Goal: Task Accomplishment & Management: Use online tool/utility

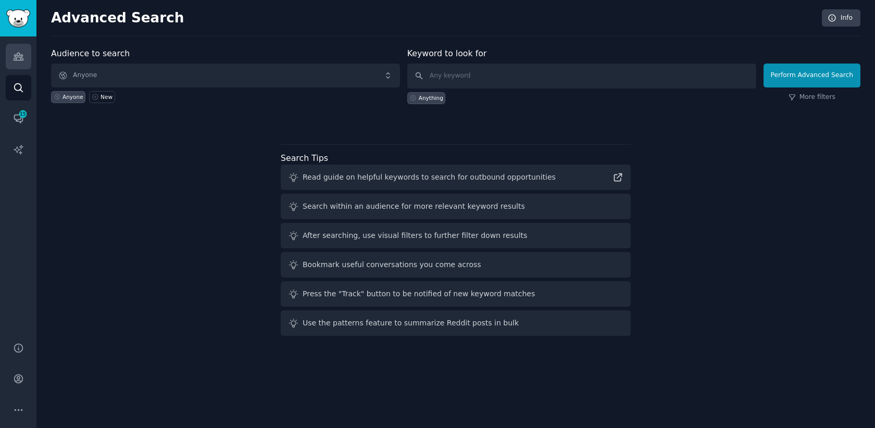
click at [24, 59] on link "Audiences" at bounding box center [19, 57] width 26 height 26
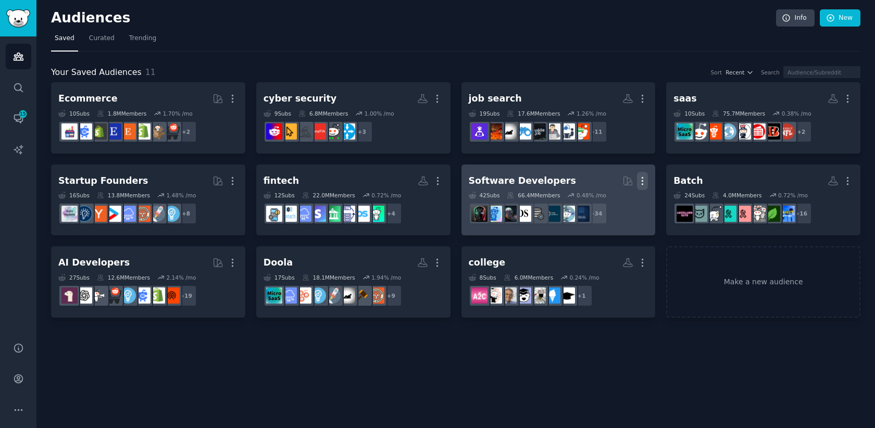
click at [641, 181] on icon "button" at bounding box center [642, 181] width 11 height 11
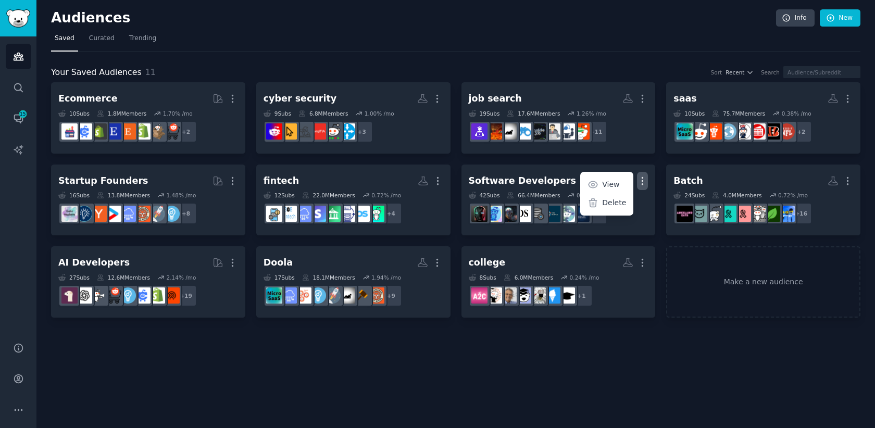
click at [533, 350] on div "Audiences Info New Saved Curated Trending Your Saved Audiences 11 Sort Recent S…" at bounding box center [455, 214] width 839 height 428
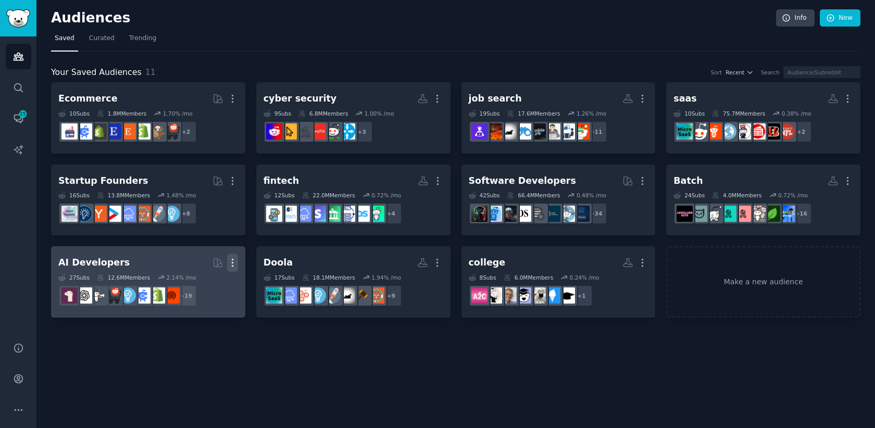
click at [232, 262] on icon "button" at bounding box center [232, 263] width 1 height 7
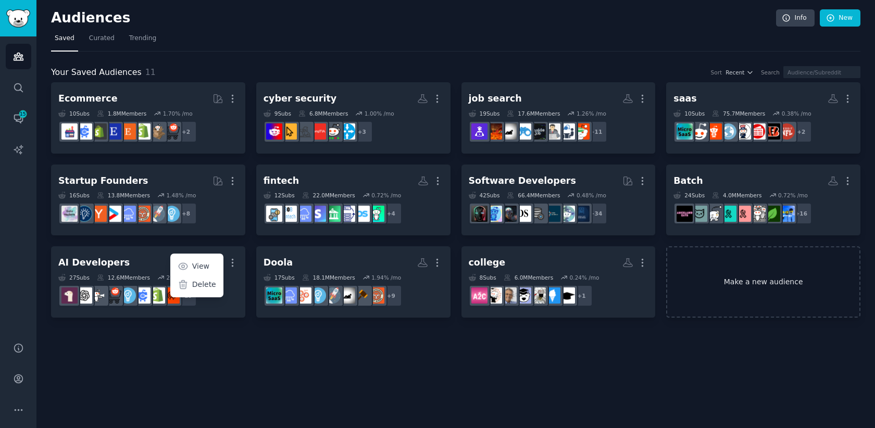
click at [742, 299] on link "Make a new audience" at bounding box center [763, 281] width 194 height 71
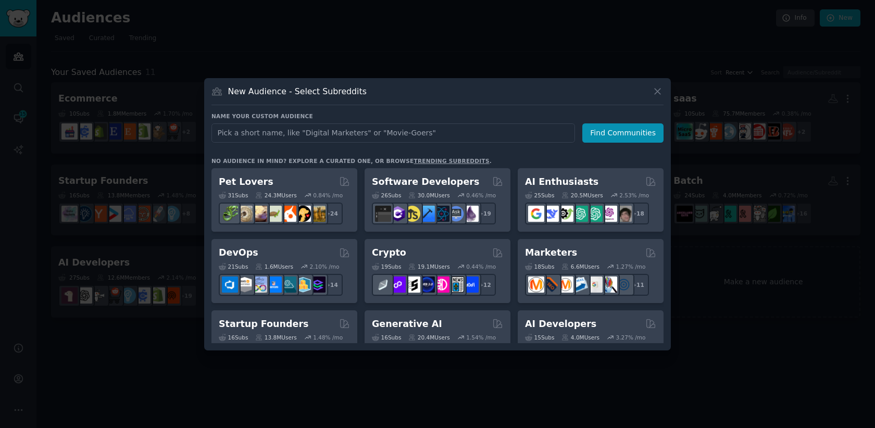
click at [371, 136] on input "text" at bounding box center [394, 133] width 364 height 19
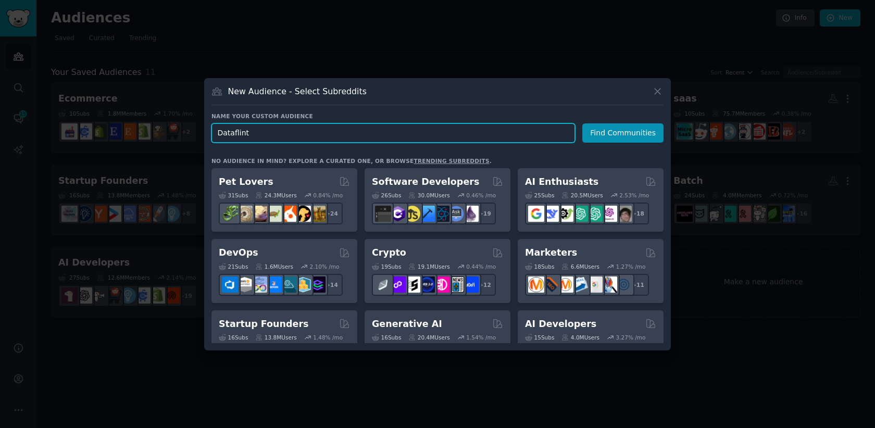
click at [245, 129] on input "Dataflint" at bounding box center [394, 133] width 364 height 19
paste input "dataengineering"
type input "dataengineering"
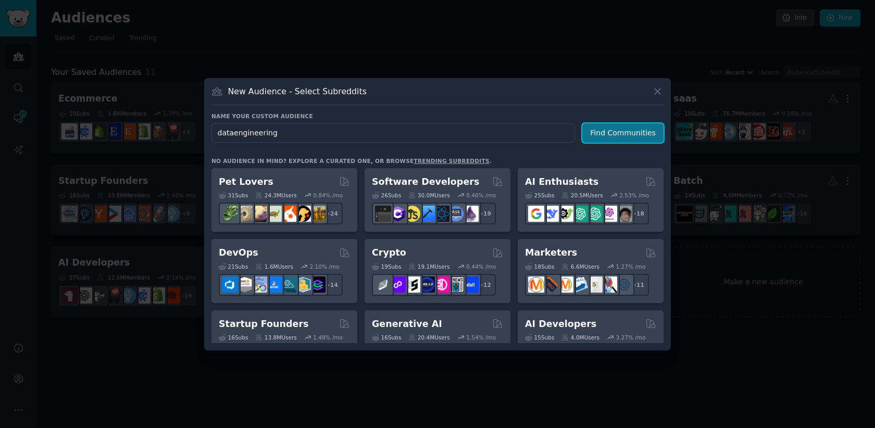
click at [601, 139] on button "Find Communities" at bounding box center [623, 133] width 81 height 19
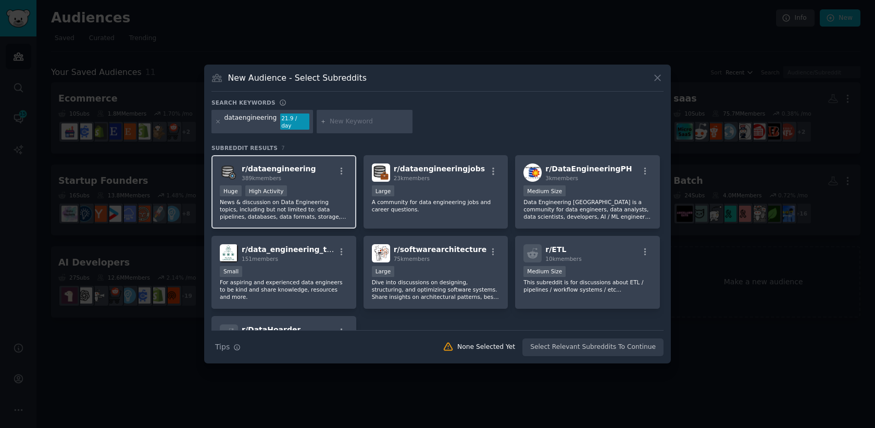
click at [326, 186] on div "Huge High Activity" at bounding box center [284, 192] width 128 height 13
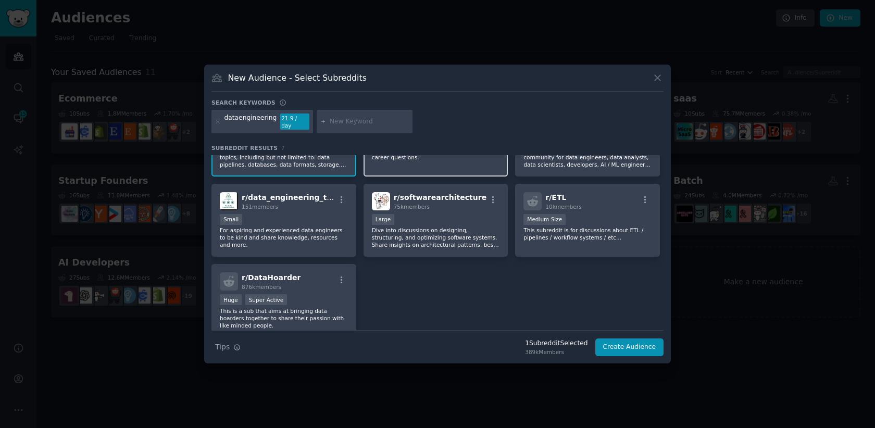
scroll to position [55, 0]
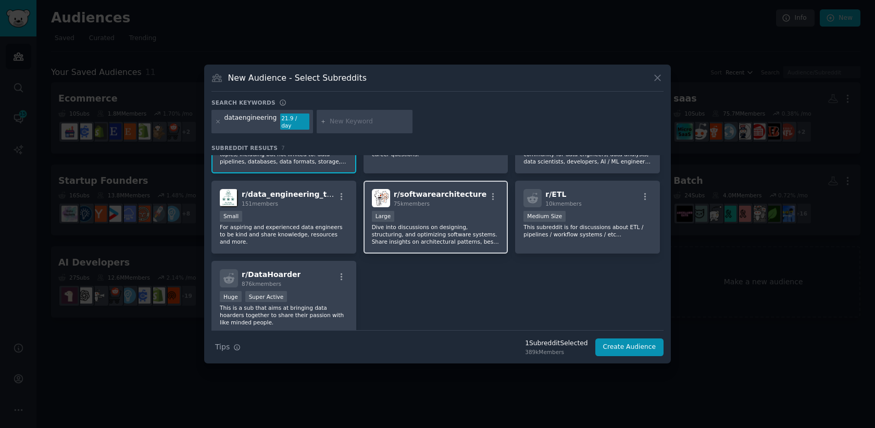
click at [456, 227] on p "Dive into discussions on designing, structuring, and optimizing software system…" at bounding box center [436, 235] width 128 height 22
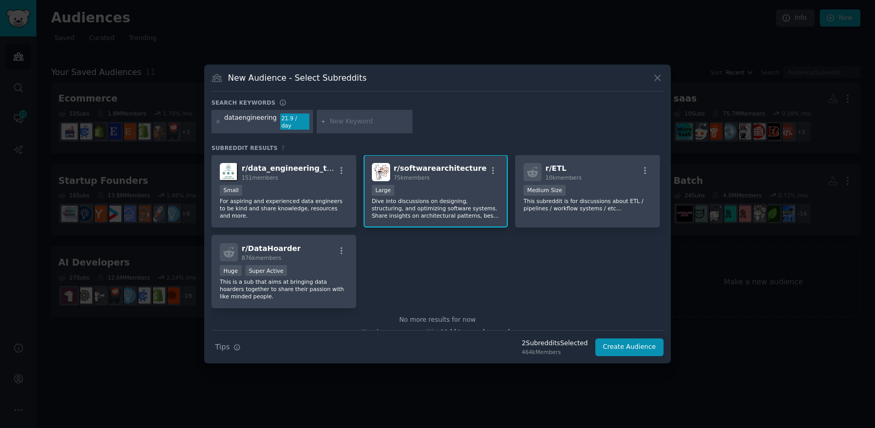
scroll to position [76, 0]
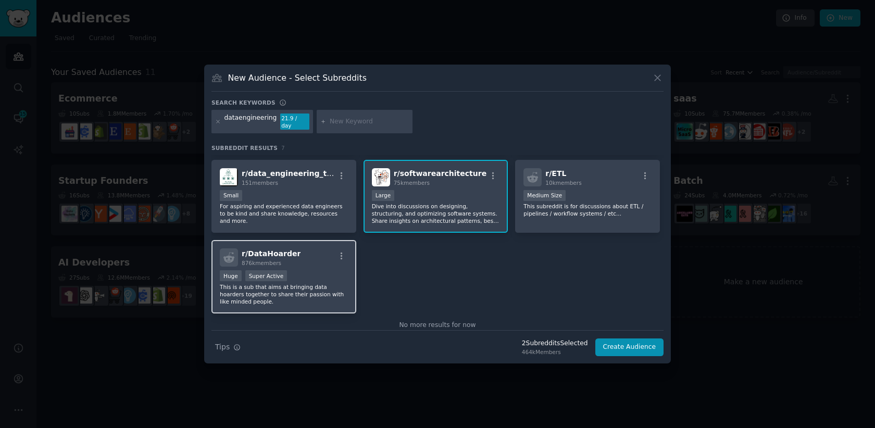
click at [329, 283] on p "This is a sub that aims at bringing data hoarders together to share their passi…" at bounding box center [284, 294] width 128 height 22
click at [344, 117] on input "text" at bounding box center [369, 121] width 79 height 9
paste input "apachespark"
type input "apachespark"
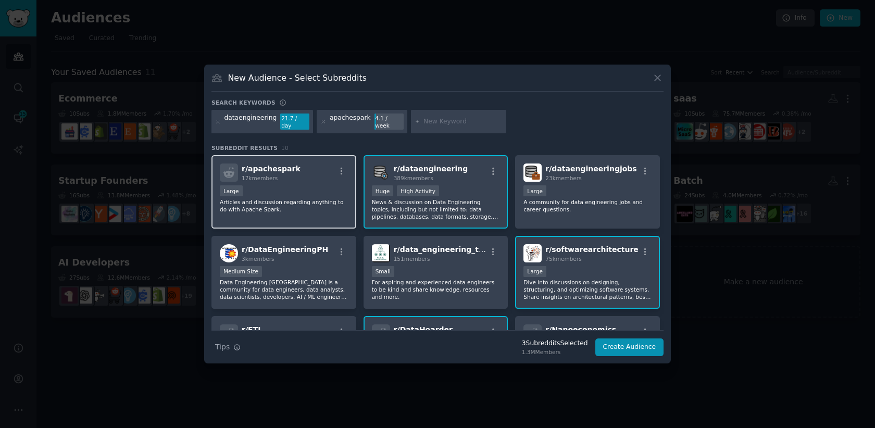
click at [318, 177] on div "r/ apachespark 17k members" at bounding box center [284, 173] width 128 height 18
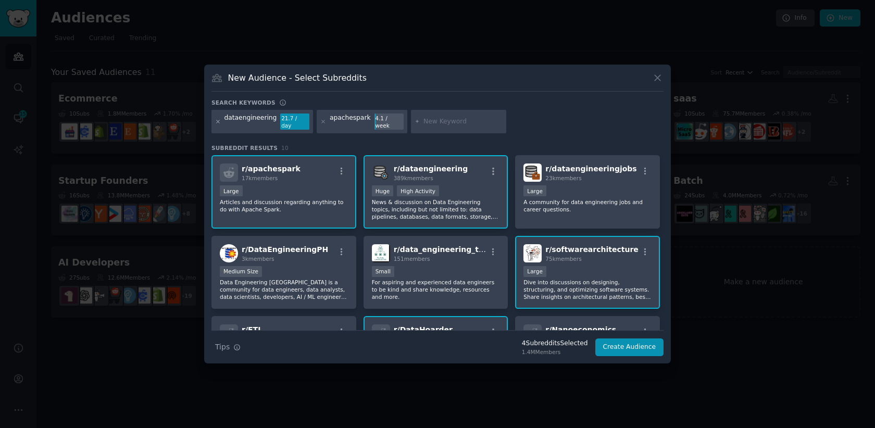
click at [219, 122] on icon at bounding box center [218, 121] width 3 height 3
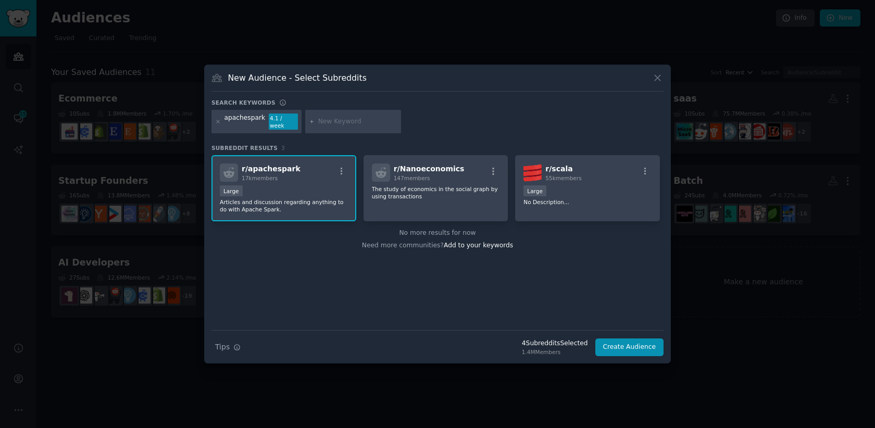
click at [334, 122] on input "text" at bounding box center [357, 121] width 79 height 9
paste input "databricks"
type input "databricks"
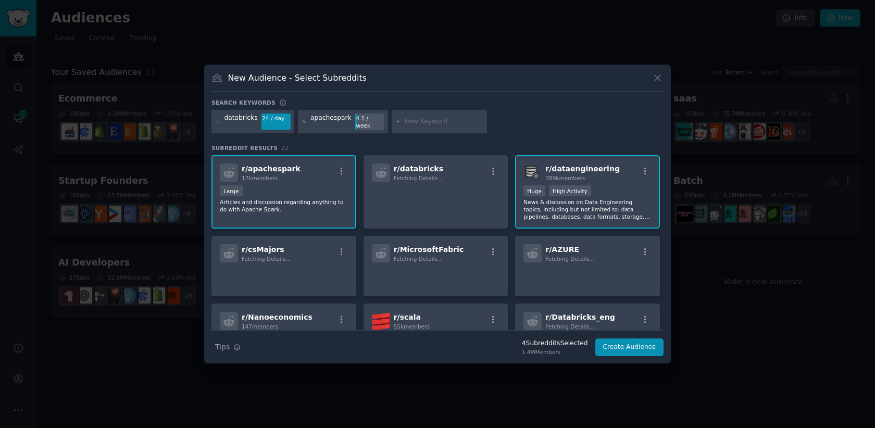
click at [439, 122] on input "text" at bounding box center [443, 121] width 79 height 9
paste input "devops"
type input "devops"
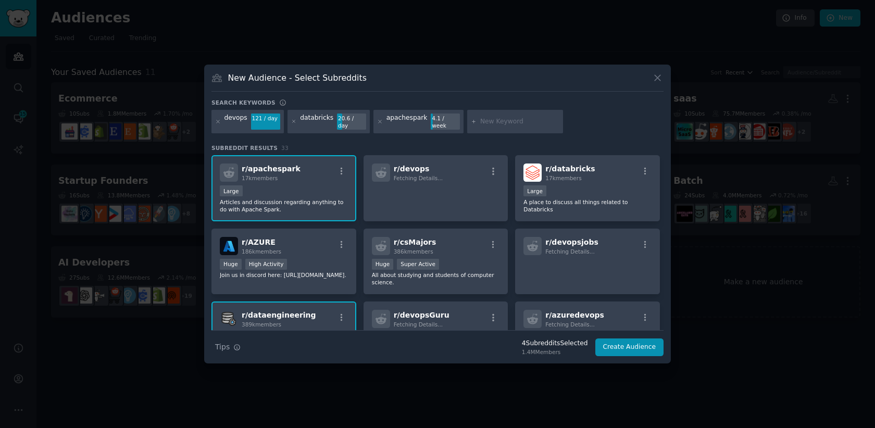
click at [529, 127] on div at bounding box center [515, 122] width 96 height 24
click at [515, 122] on input "text" at bounding box center [519, 121] width 79 height 9
paste input "aws"
type input "aws"
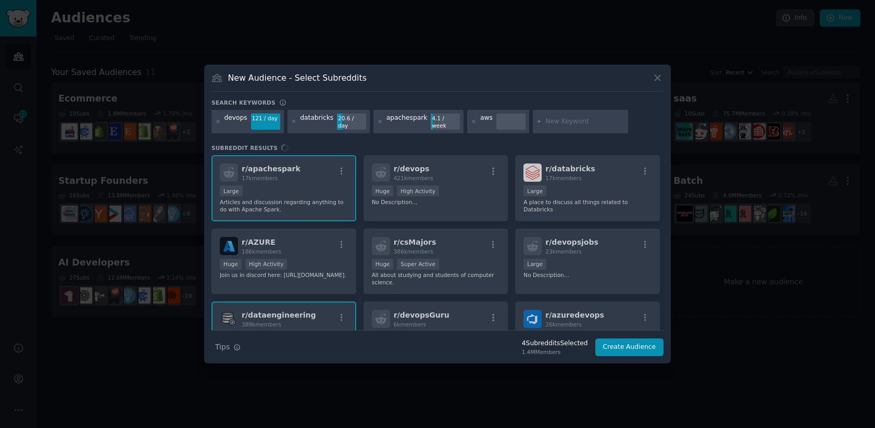
paste input "datascience"
type input "datascience"
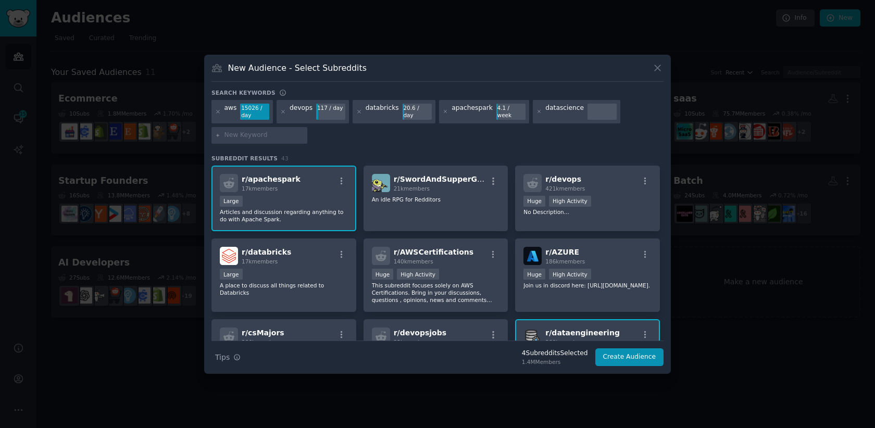
click at [592, 109] on div at bounding box center [602, 112] width 29 height 17
click at [605, 189] on div "r/ devops 421k members" at bounding box center [588, 183] width 128 height 18
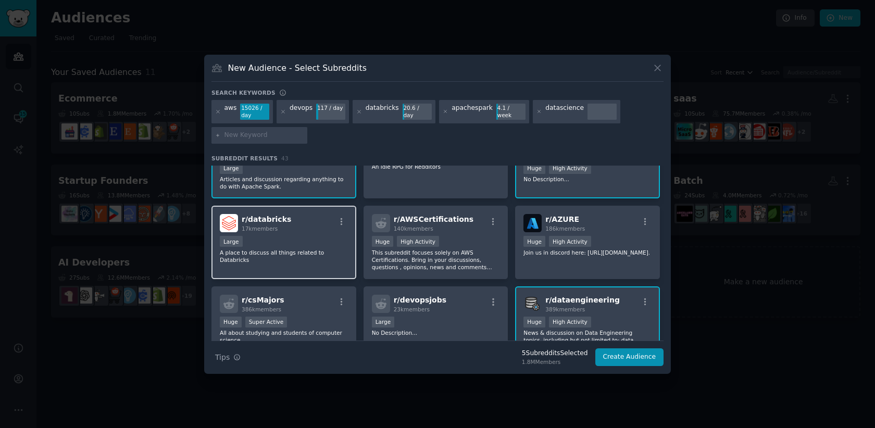
click at [304, 238] on div "Large" at bounding box center [284, 242] width 128 height 13
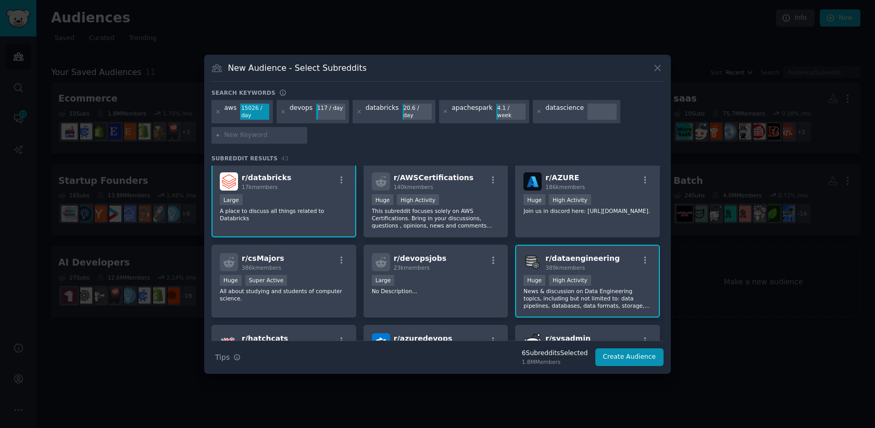
scroll to position [64, 0]
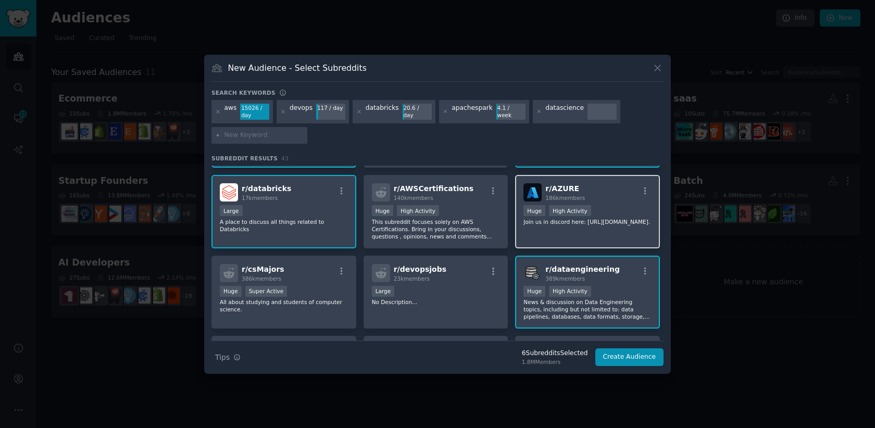
click at [595, 226] on p "Join us in discord here: [URL][DOMAIN_NAME]." at bounding box center [588, 221] width 128 height 7
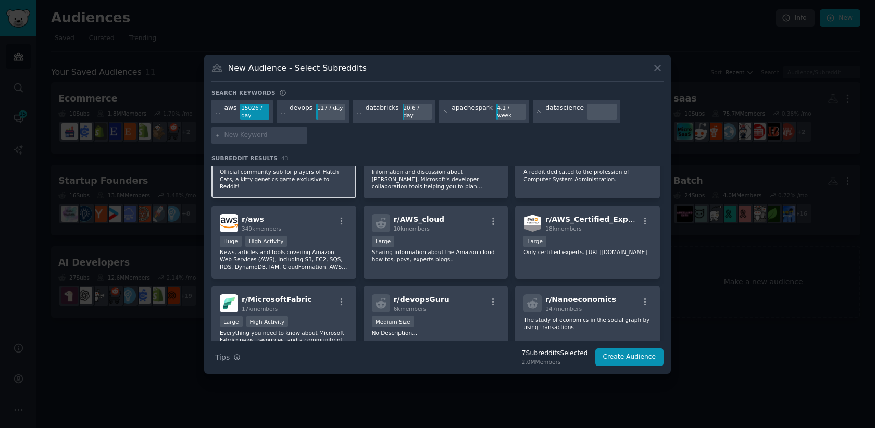
scroll to position [290, 0]
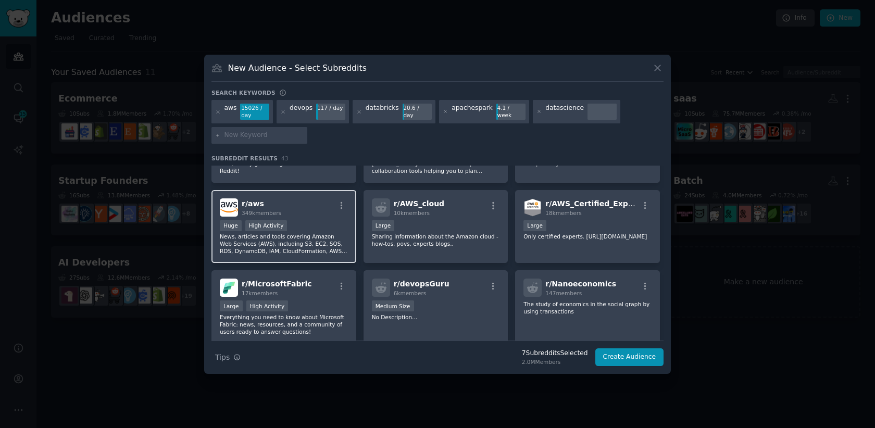
click at [307, 233] on p "News, articles and tools covering Amazon Web Services (AWS), including S3, EC2,…" at bounding box center [284, 244] width 128 height 22
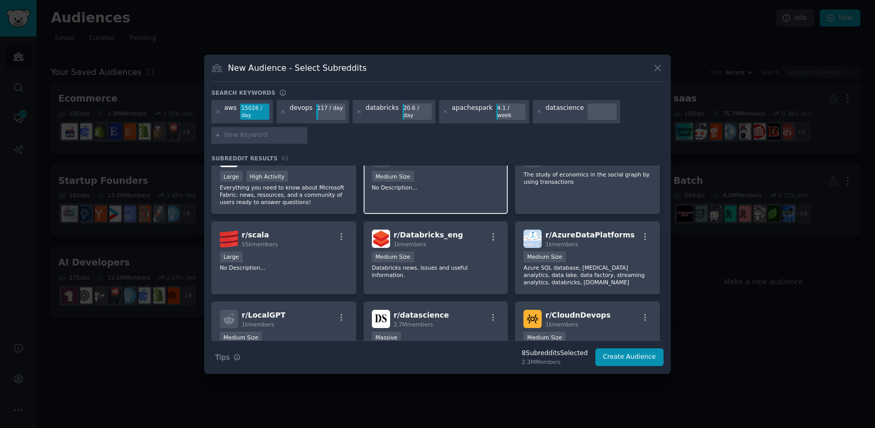
scroll to position [419, 0]
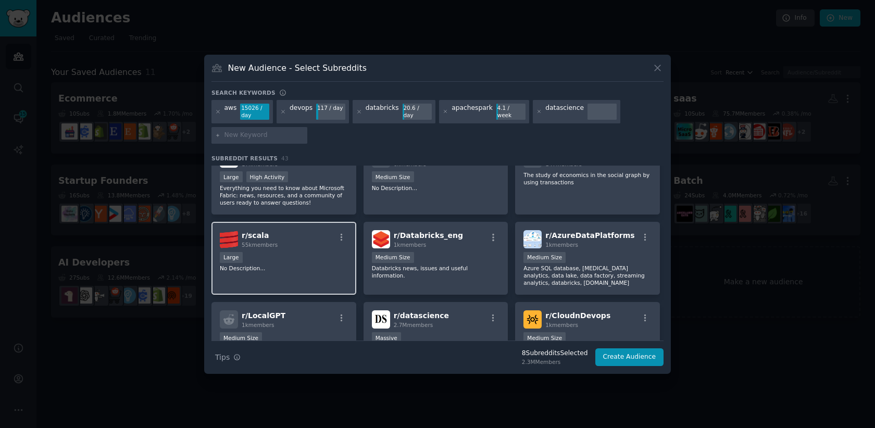
click at [331, 274] on div "r/ scala 55k members Large No Description..." at bounding box center [284, 258] width 145 height 73
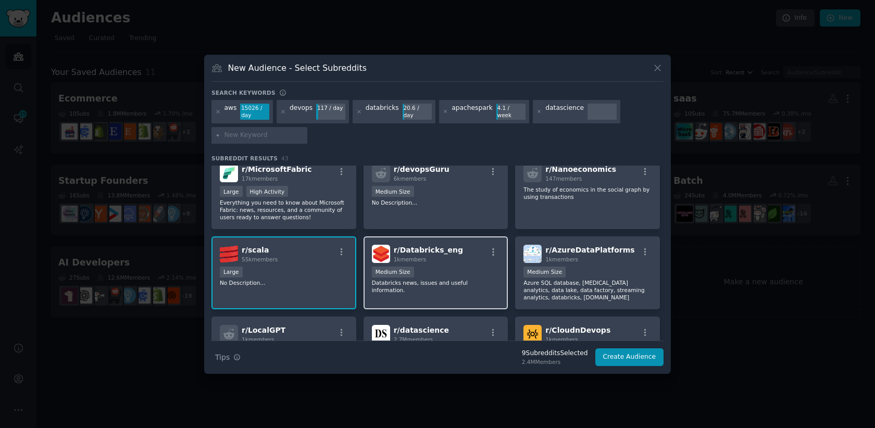
click at [465, 294] on div "r/ Databricks_eng 1k members Medium Size Databricks news, issues and useful inf…" at bounding box center [436, 273] width 145 height 73
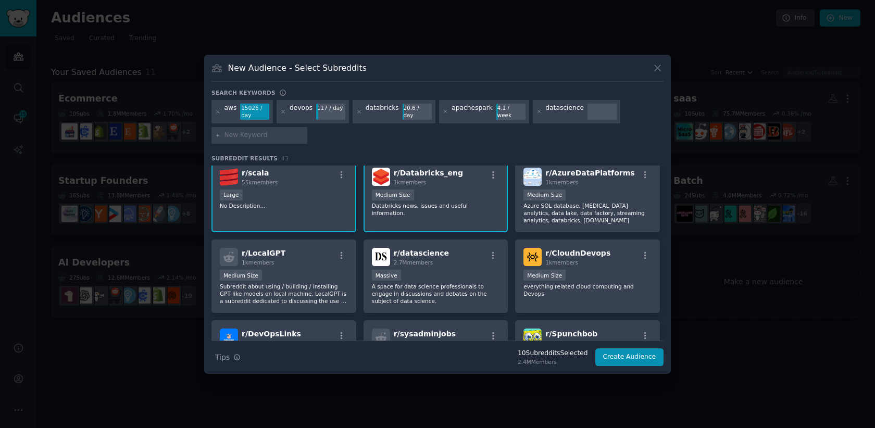
scroll to position [494, 0]
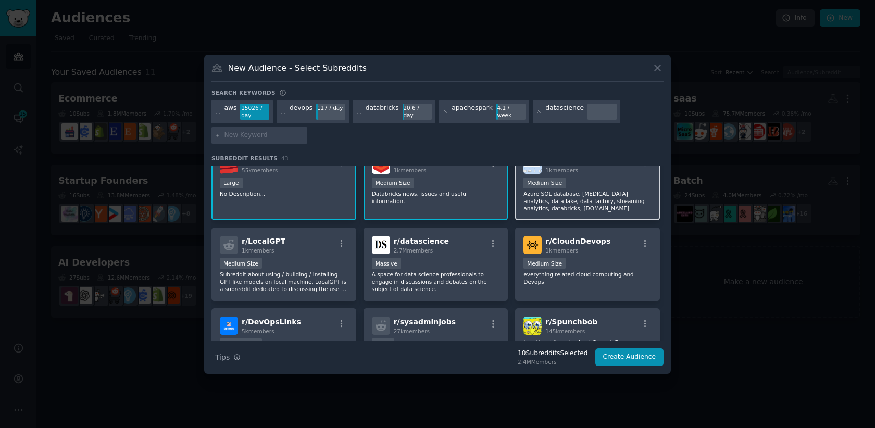
click at [591, 201] on p "Azure SQL database, [MEDICAL_DATA] analytics, data lake, data factory, streamin…" at bounding box center [588, 201] width 128 height 22
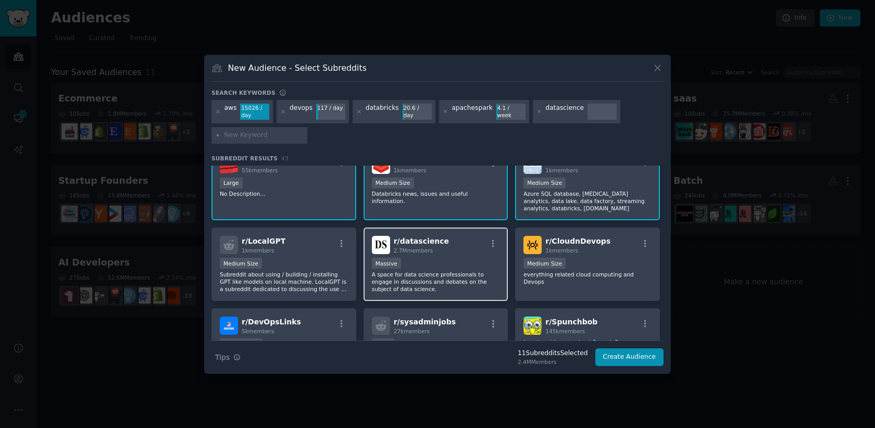
click at [450, 277] on p "A space for data science professionals to engage in discussions and debates on …" at bounding box center [436, 282] width 128 height 22
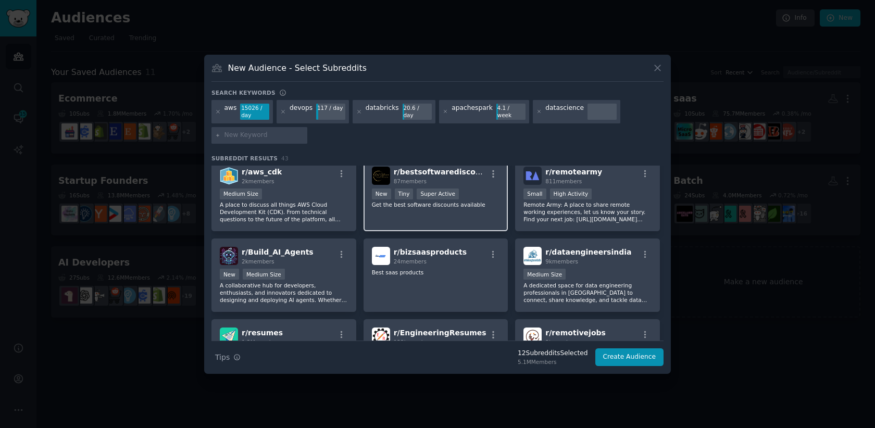
scroll to position [806, 0]
click at [310, 217] on p "A place to discuss all things AWS Cloud Development Kit (CDK). From technical q…" at bounding box center [284, 211] width 128 height 22
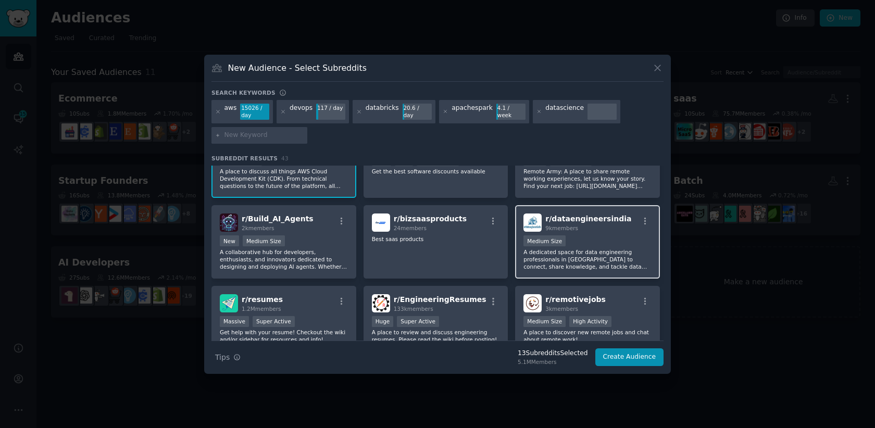
scroll to position [844, 0]
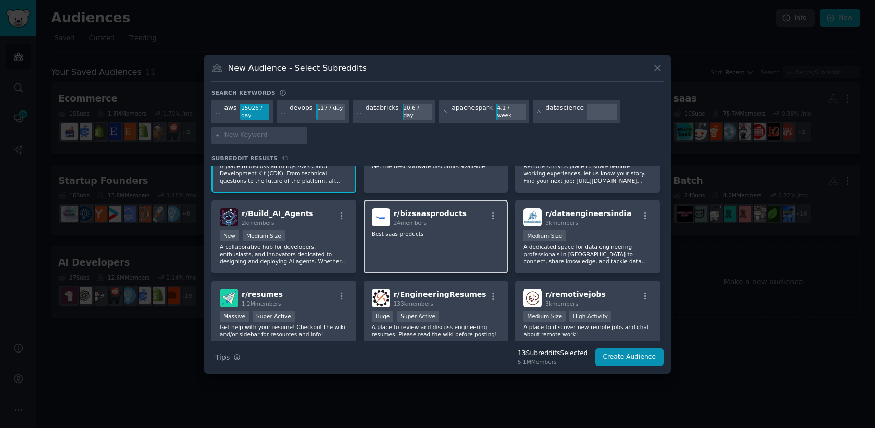
click at [484, 253] on div "r/ bizsaasproducts 24 members Best saas products" at bounding box center [436, 236] width 145 height 73
click at [451, 238] on div "r/ bizsaasproducts 24 members Best saas products" at bounding box center [436, 236] width 145 height 73
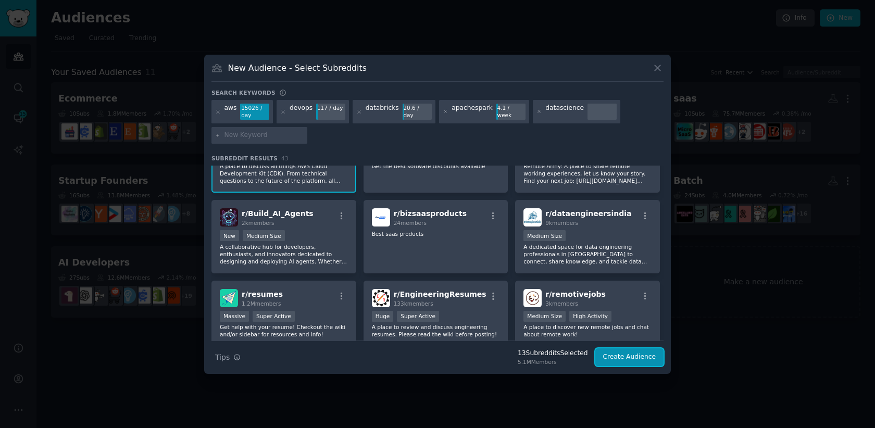
drag, startPoint x: 628, startPoint y: 361, endPoint x: 511, endPoint y: 289, distance: 137.8
click at [511, 289] on div "Search keywords aws 15026 / day devops 117 / day databricks 20.6 / day apachesp…" at bounding box center [438, 228] width 452 height 278
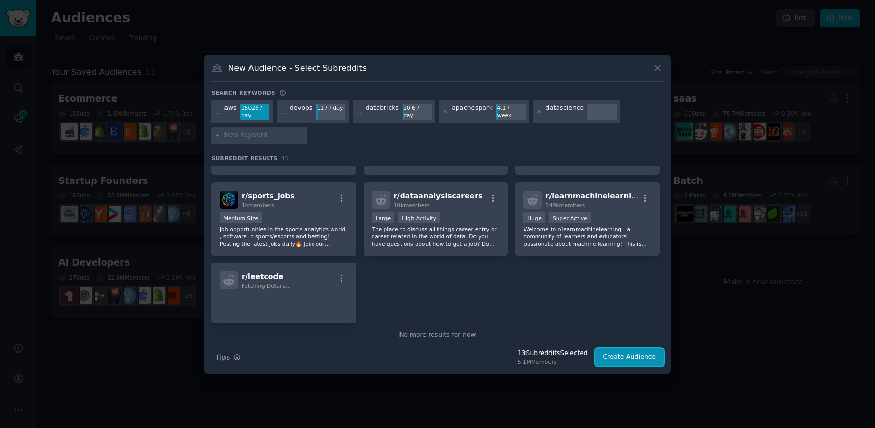
scroll to position [1018, 0]
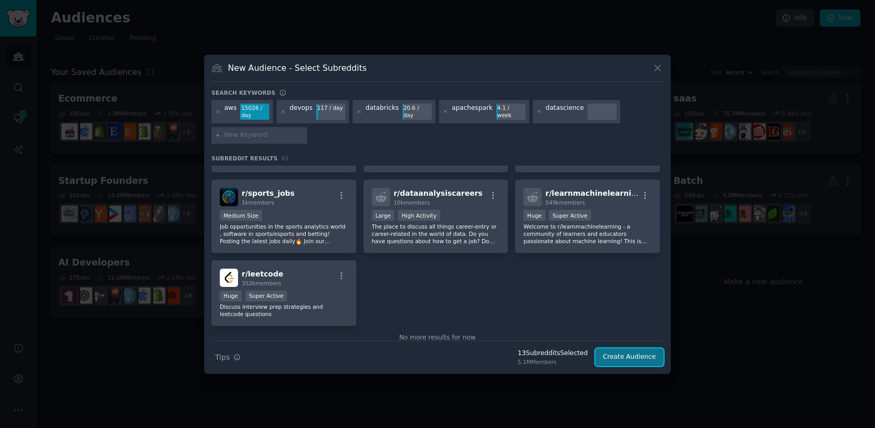
click at [613, 359] on button "Create Audience" at bounding box center [630, 358] width 69 height 18
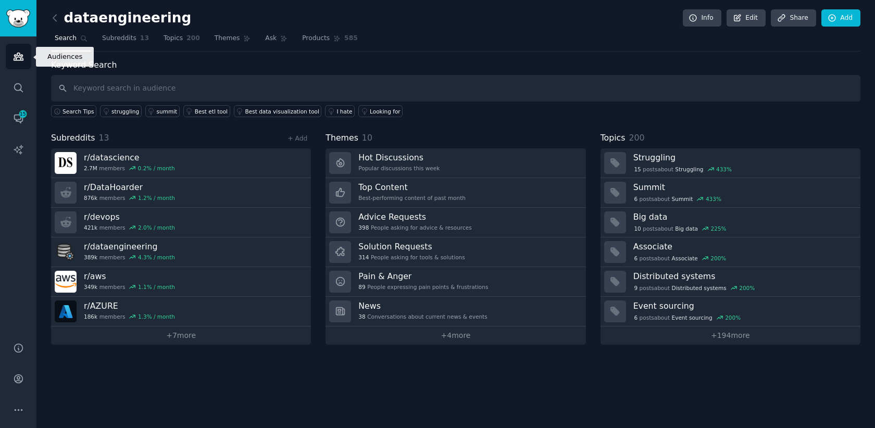
click at [18, 55] on icon "Sidebar" at bounding box center [18, 56] width 9 height 7
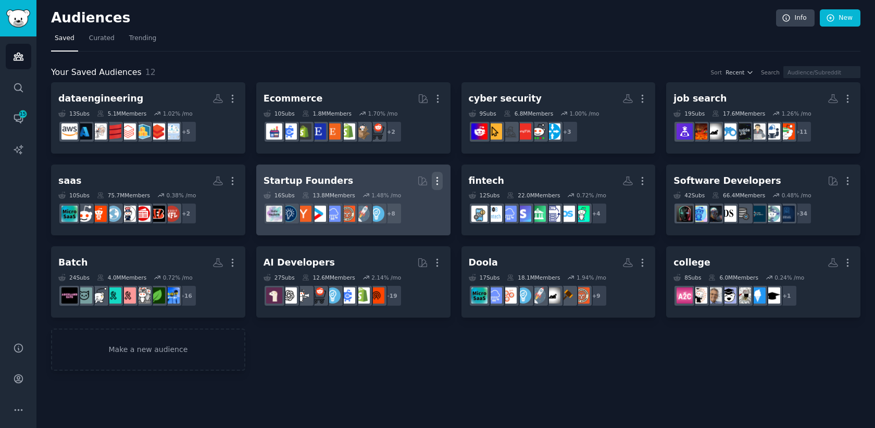
click at [437, 181] on icon "button" at bounding box center [437, 180] width 1 height 7
click at [405, 206] on p "Delete" at bounding box center [409, 202] width 24 height 11
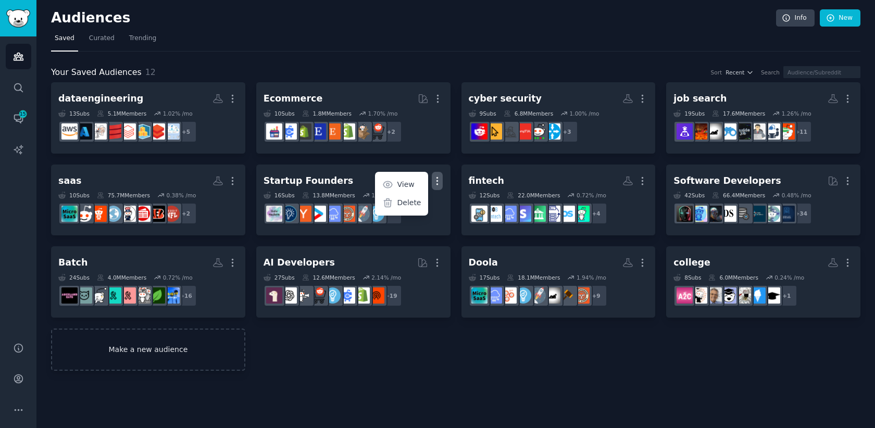
click at [157, 362] on link "Make a new audience" at bounding box center [148, 350] width 194 height 42
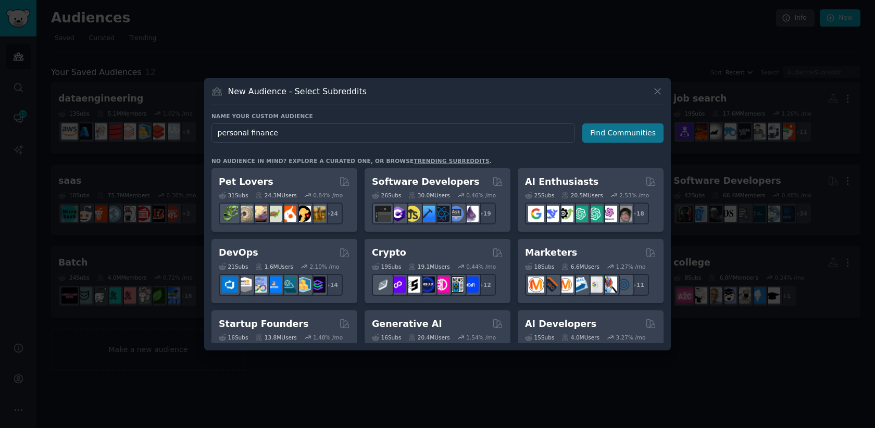
type input "personal finance"
click at [623, 134] on button "Find Communities" at bounding box center [623, 133] width 81 height 19
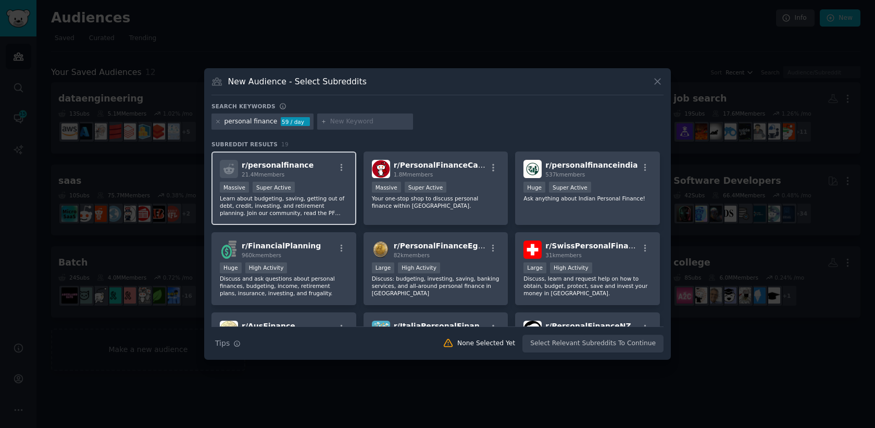
click at [325, 201] on p "Learn about budgeting, saving, getting out of debt, credit, investing, and reti…" at bounding box center [284, 206] width 128 height 22
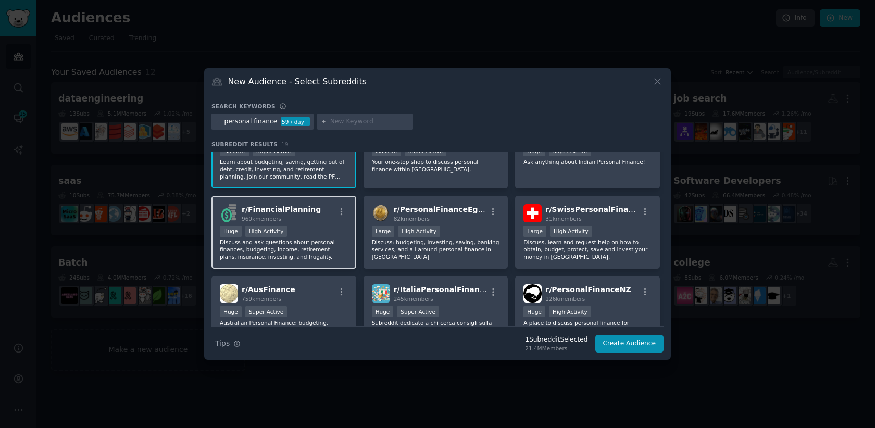
scroll to position [38, 0]
click at [312, 237] on div "Huge High Activity" at bounding box center [284, 231] width 128 height 13
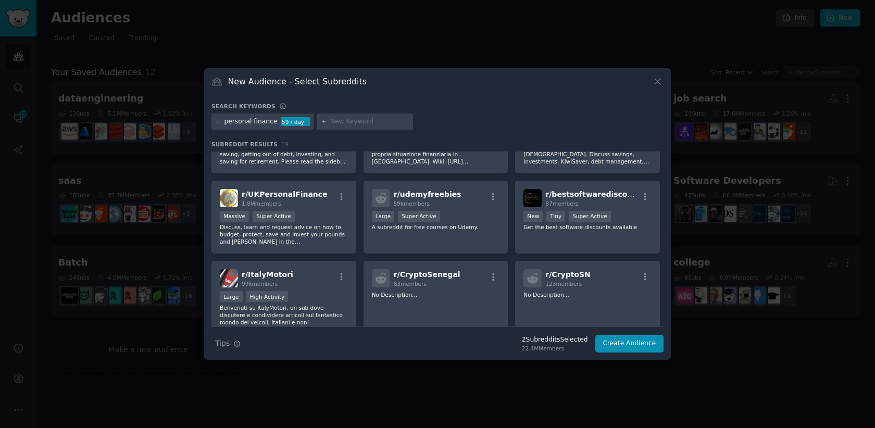
scroll to position [28, 0]
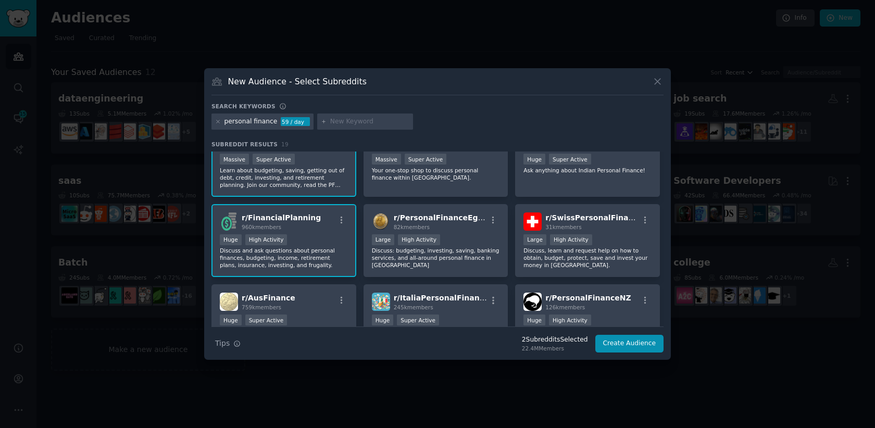
click at [324, 120] on div at bounding box center [365, 122] width 96 height 17
click at [350, 124] on input "text" at bounding box center [369, 121] width 79 height 9
type input "budget"
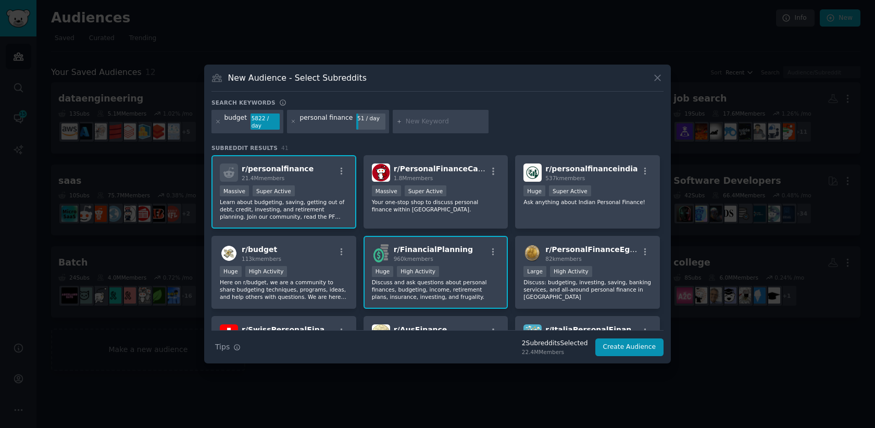
click at [417, 127] on div at bounding box center [441, 122] width 96 height 24
click at [438, 121] on input "text" at bounding box center [445, 121] width 79 height 9
paste input "SavingMoney"
type input "SavingMoney"
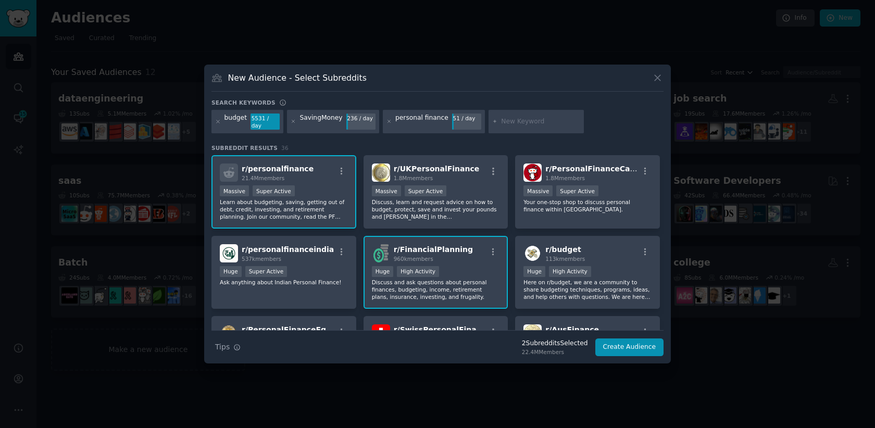
click at [527, 123] on input "text" at bounding box center [540, 121] width 79 height 9
paste input "FinancialPlanning"
type input "FinancialPlanning"
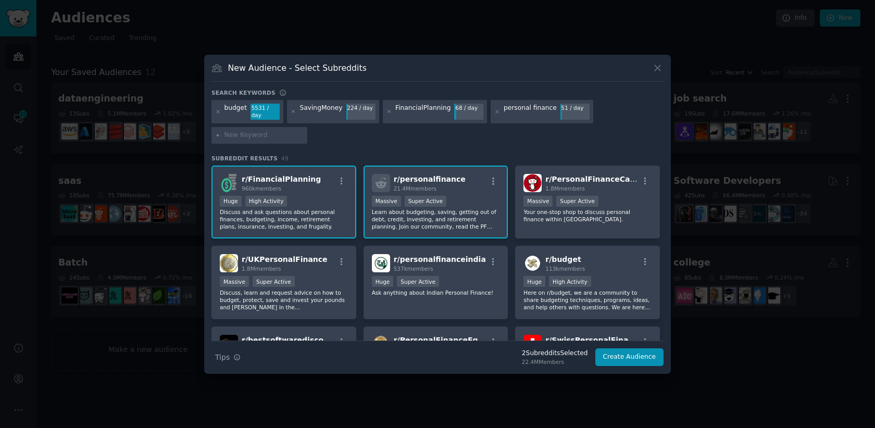
click at [260, 127] on div at bounding box center [260, 135] width 96 height 17
click at [260, 131] on input "text" at bounding box center [264, 135] width 79 height 9
type input "US"
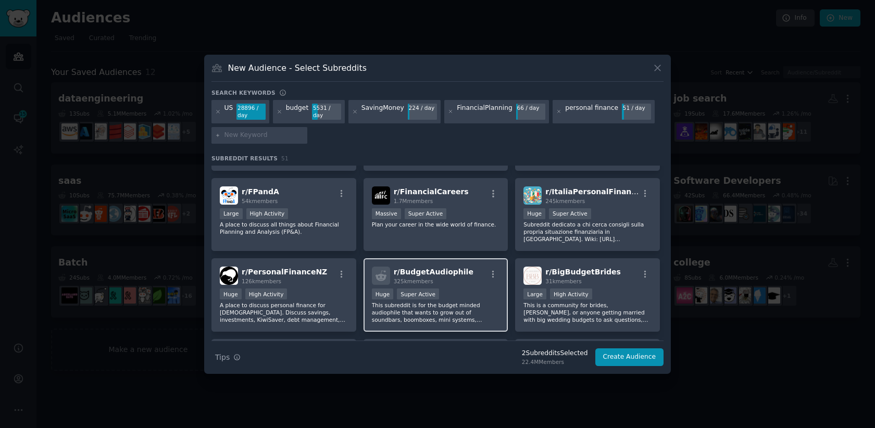
scroll to position [312, 0]
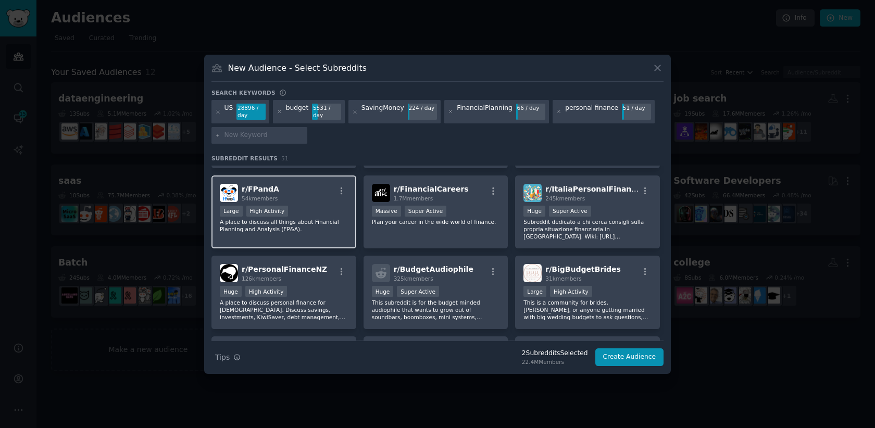
click at [336, 234] on div "r/ FPandA 54k members Large High Activity A place to discuss all things about F…" at bounding box center [284, 212] width 145 height 73
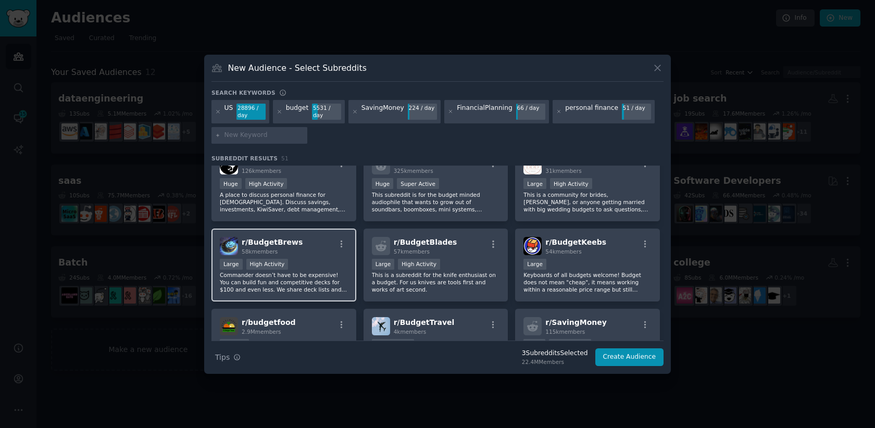
scroll to position [421, 0]
click at [577, 196] on p "This is a community for brides, [PERSON_NAME], or anyone getting married with b…" at bounding box center [588, 201] width 128 height 22
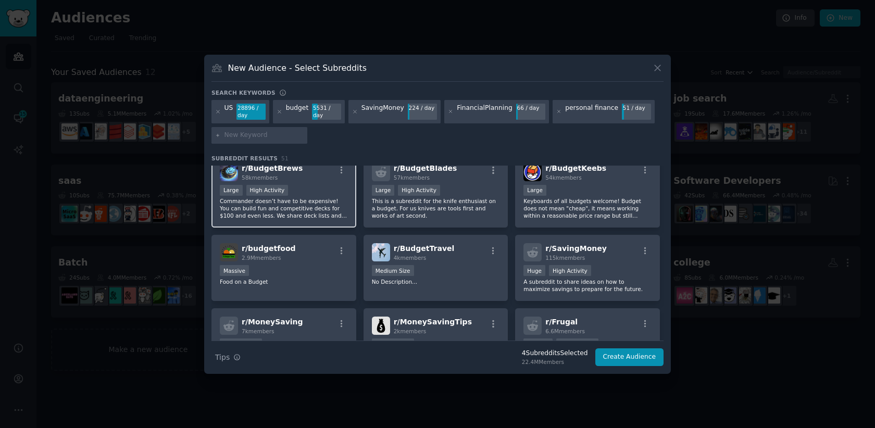
scroll to position [496, 0]
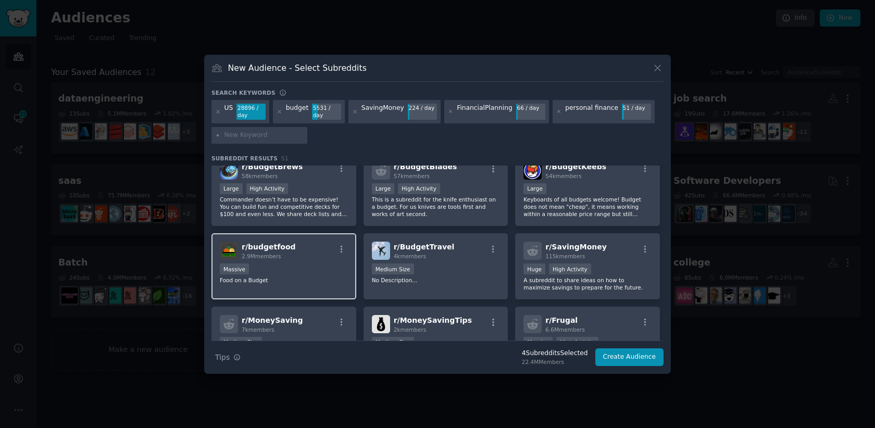
click at [316, 285] on div "r/ budgetfood 2.9M members Massive Food on a Budget" at bounding box center [284, 266] width 145 height 66
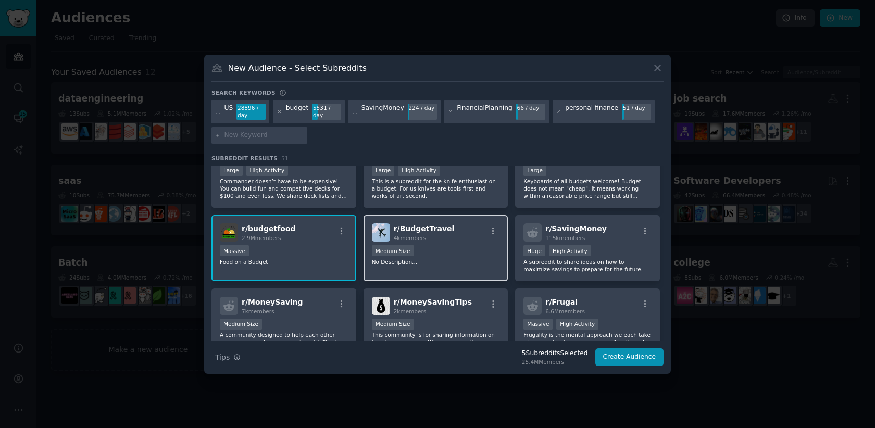
click at [458, 265] on p "No Description..." at bounding box center [436, 261] width 128 height 7
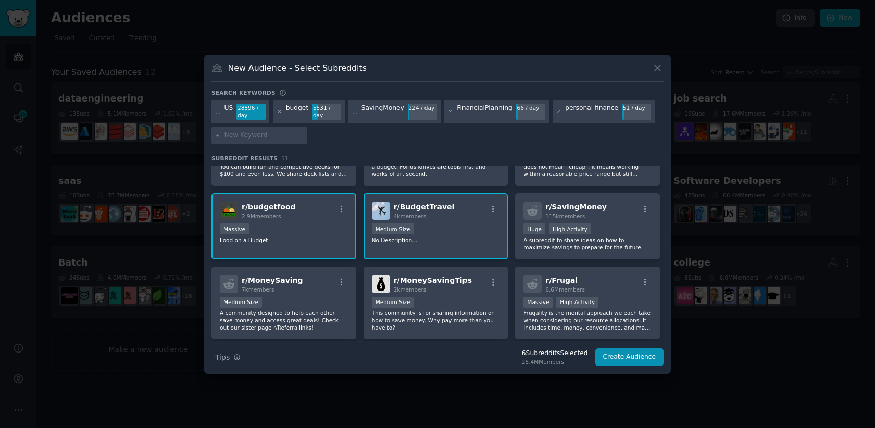
scroll to position [547, 0]
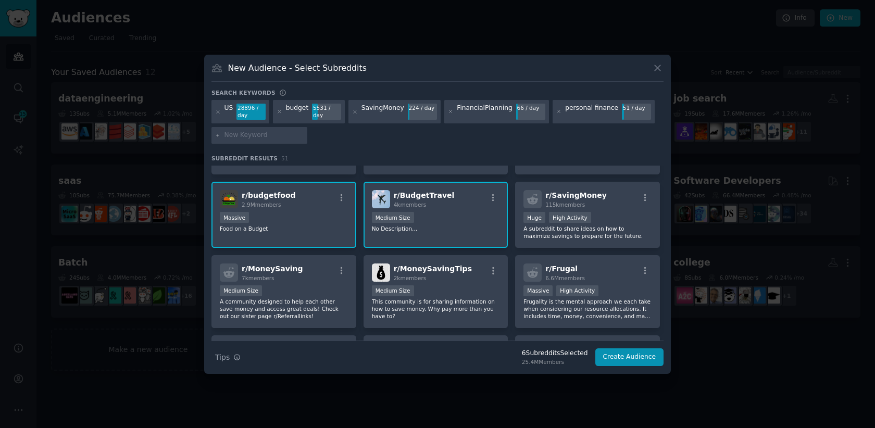
click at [461, 221] on div "1000 - 10,000 members Medium Size" at bounding box center [436, 218] width 128 height 13
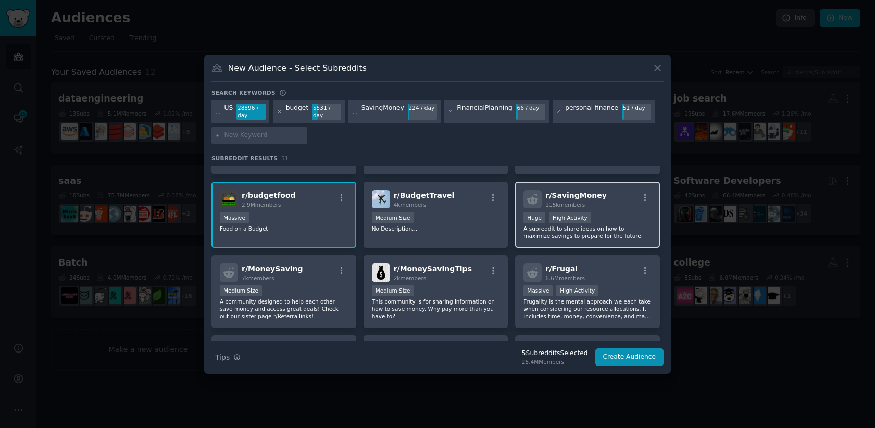
click at [602, 221] on div "Huge High Activity" at bounding box center [588, 218] width 128 height 13
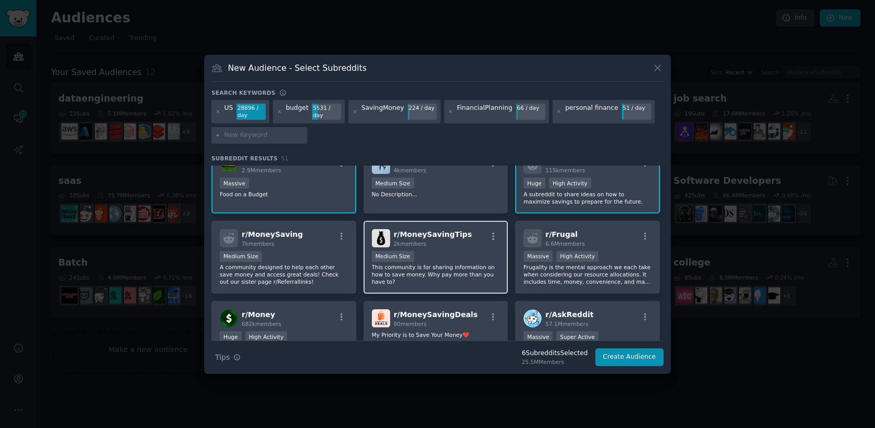
scroll to position [583, 0]
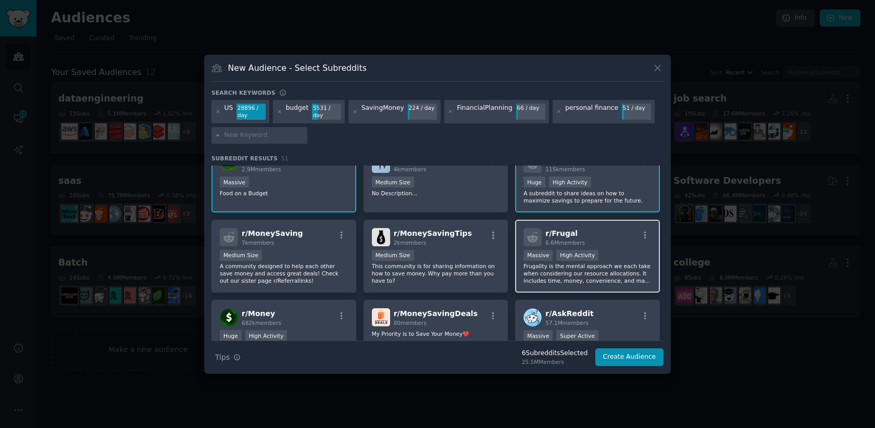
click at [589, 285] on div "r/ Frugal 6.6M members Massive High Activity Frugality is the mental approach w…" at bounding box center [587, 256] width 145 height 73
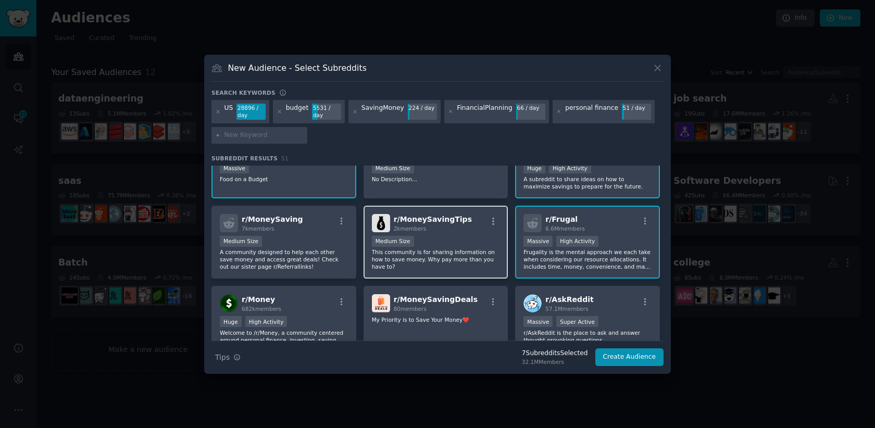
scroll to position [596, 0]
click at [433, 256] on p "This community is for sharing information on how to save money. Why pay more th…" at bounding box center [436, 261] width 128 height 22
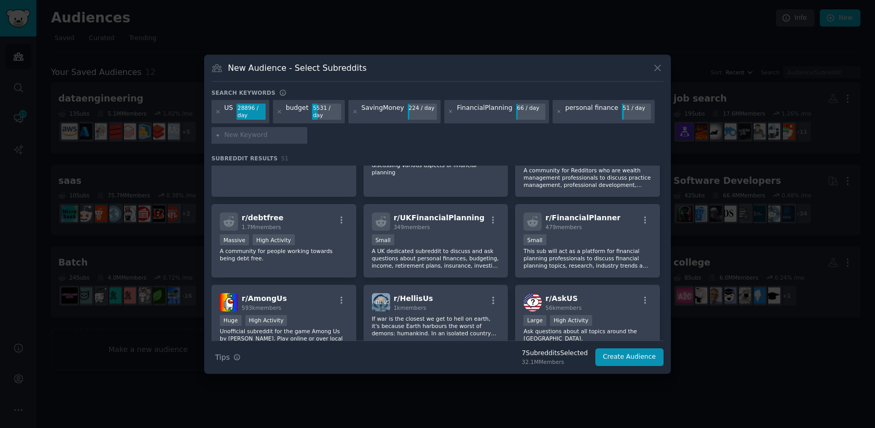
scroll to position [840, 0]
click at [323, 270] on div "r/ debtfree 1.7M members Massive High Activity A community for people working t…" at bounding box center [284, 240] width 145 height 73
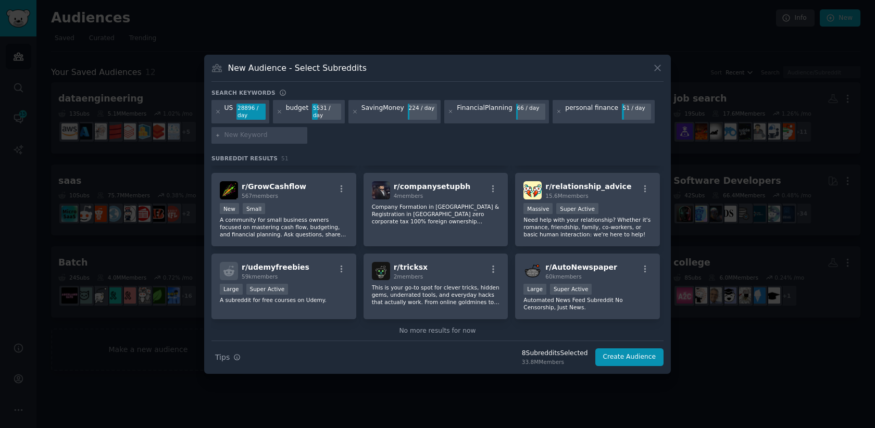
scroll to position [1208, 0]
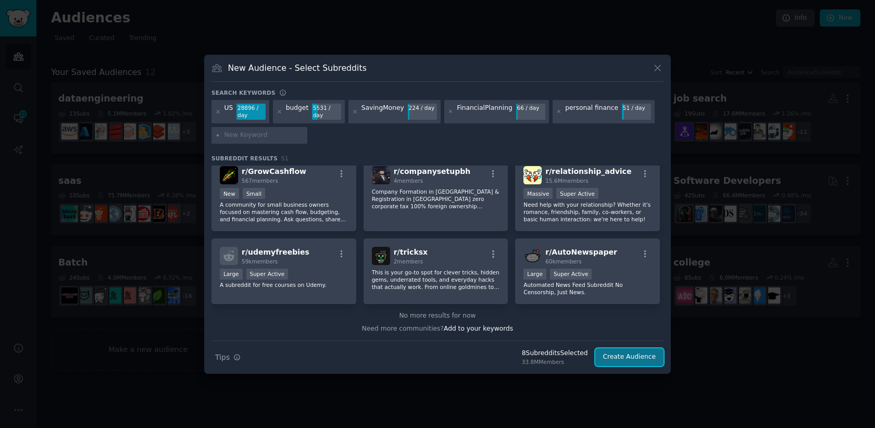
click at [622, 360] on button "Create Audience" at bounding box center [630, 358] width 69 height 18
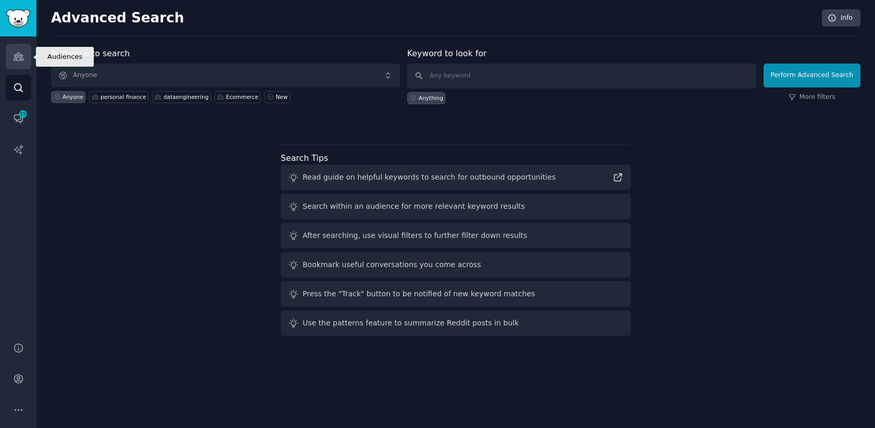
click at [15, 61] on link "Audiences" at bounding box center [19, 57] width 26 height 26
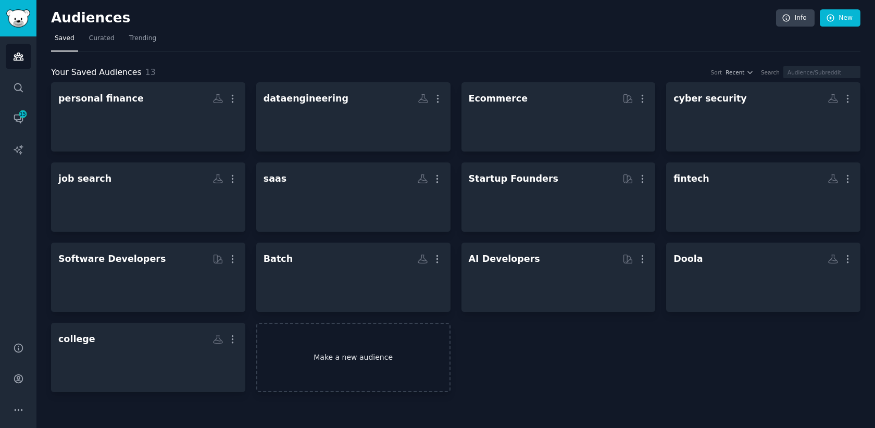
click at [318, 344] on link "Make a new audience" at bounding box center [353, 357] width 194 height 69
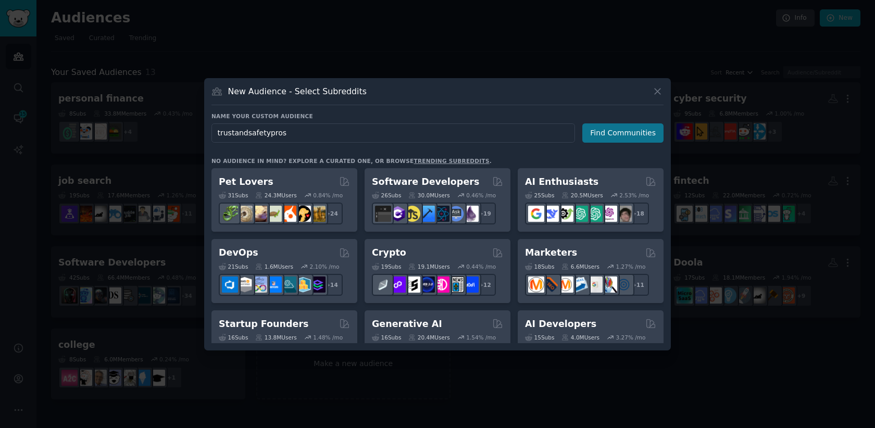
type input "trustandsafetypros"
click at [625, 130] on button "Find Communities" at bounding box center [623, 133] width 81 height 19
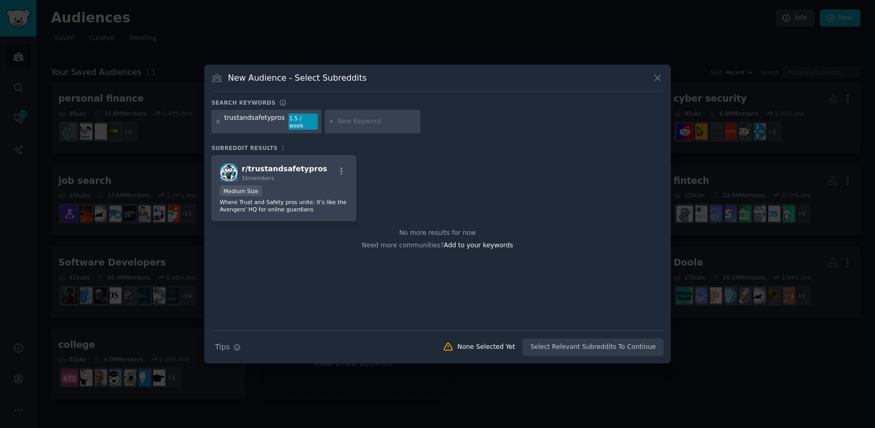
click at [218, 121] on icon at bounding box center [218, 122] width 6 height 6
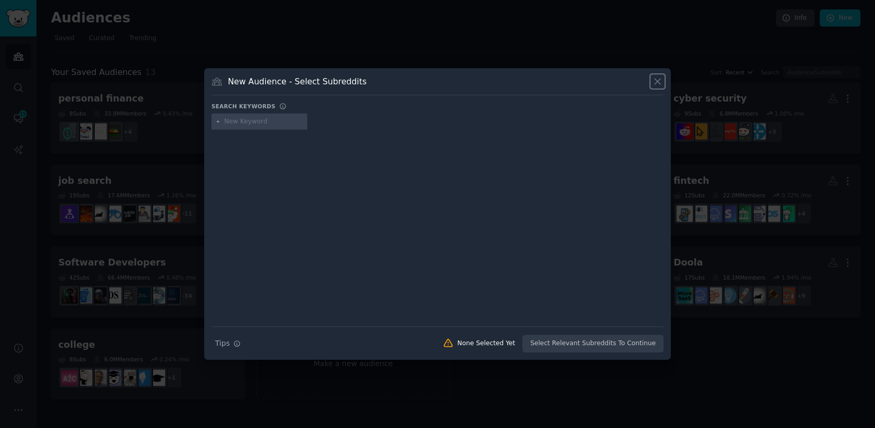
click at [655, 81] on icon at bounding box center [657, 81] width 11 height 11
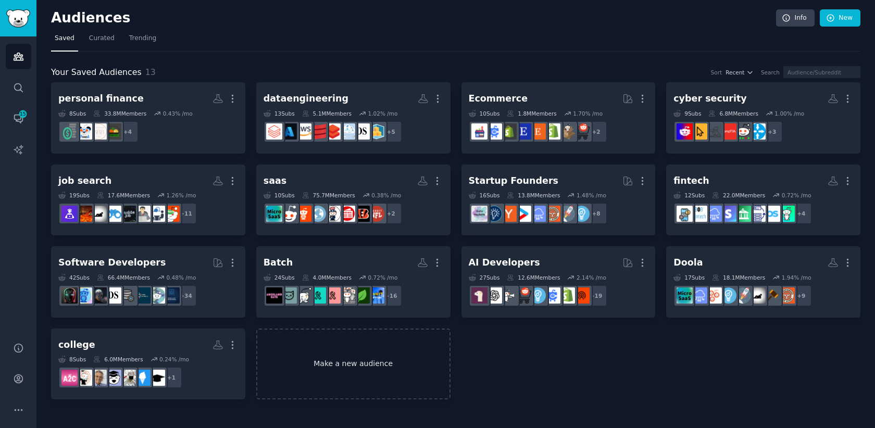
click at [347, 374] on link "Make a new audience" at bounding box center [353, 364] width 194 height 71
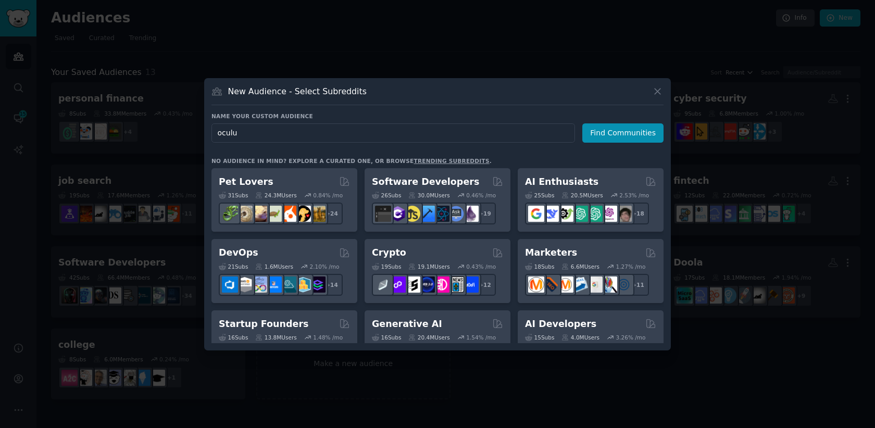
type input "oculus"
click button "Find Communities" at bounding box center [623, 133] width 81 height 19
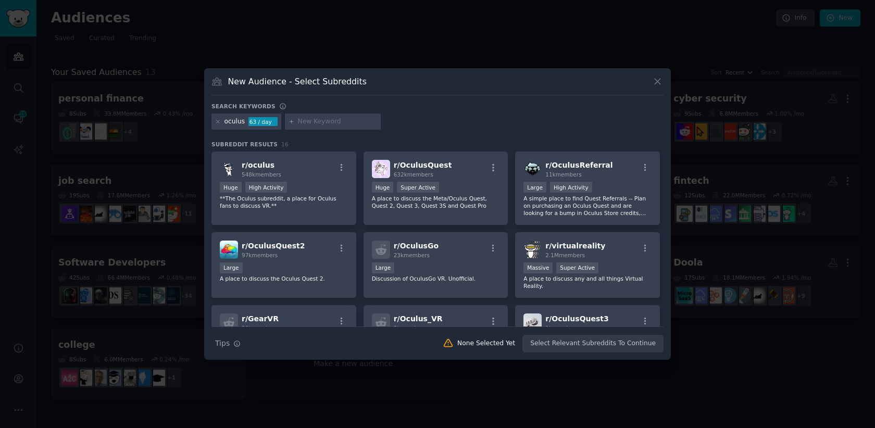
click at [306, 125] on input "text" at bounding box center [337, 121] width 79 height 9
paste input "Beatmatch"
type input "Beatmatch"
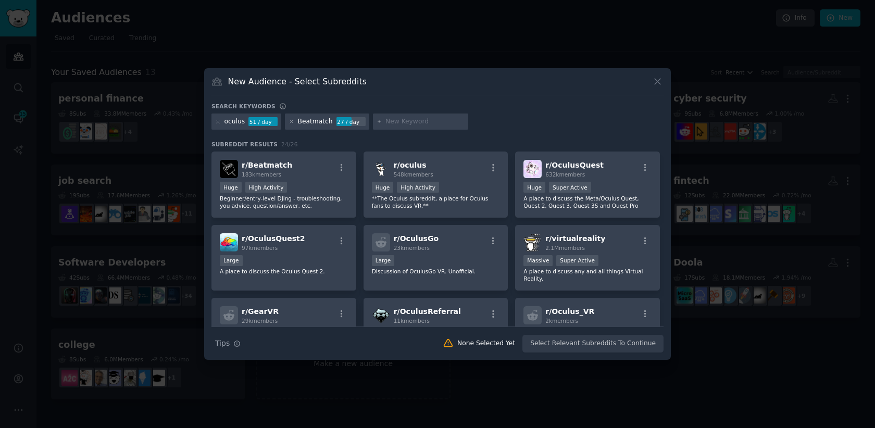
paste input "r/VirtualReality"
type input "r/VirtualReality"
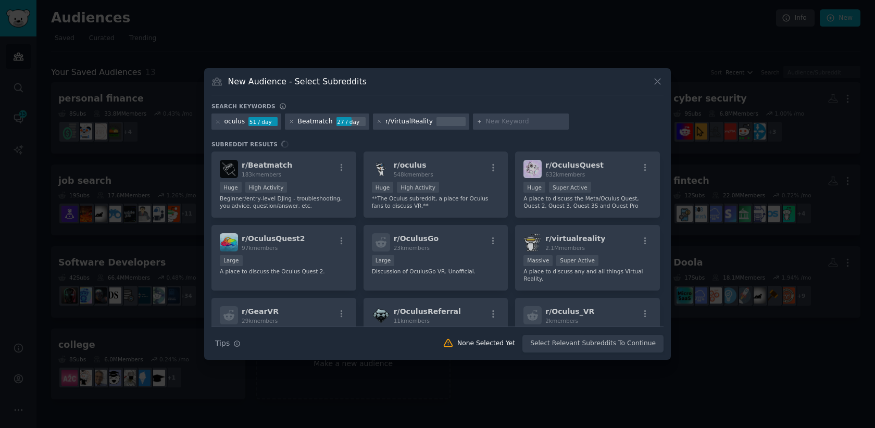
paste input "DJs"
type input "DJs"
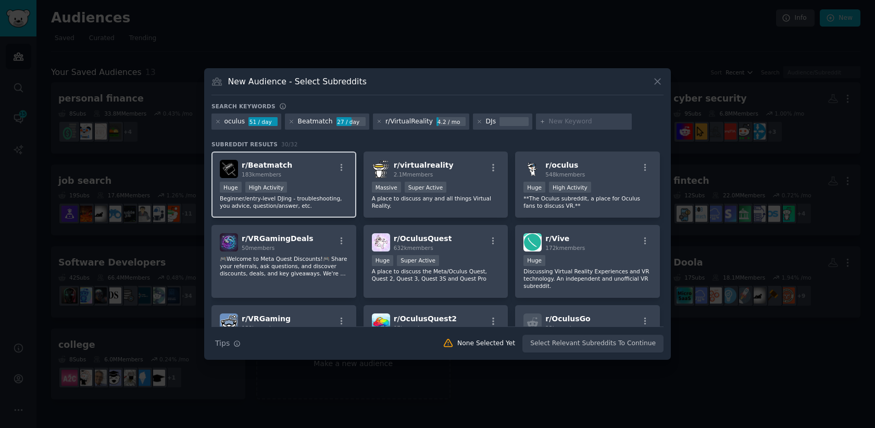
click at [320, 187] on div ">= 80th percentile for submissions / day Huge High Activity" at bounding box center [284, 188] width 128 height 13
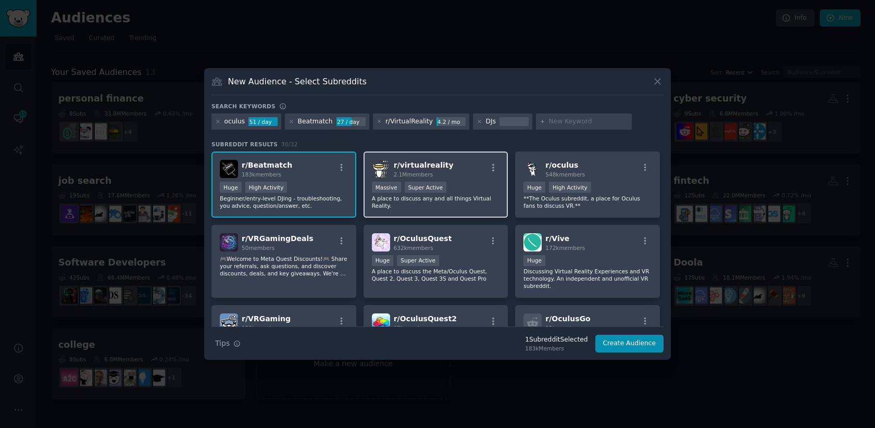
click at [480, 188] on div ">= 95th percentile for submissions / day Massive Super Active" at bounding box center [436, 188] width 128 height 13
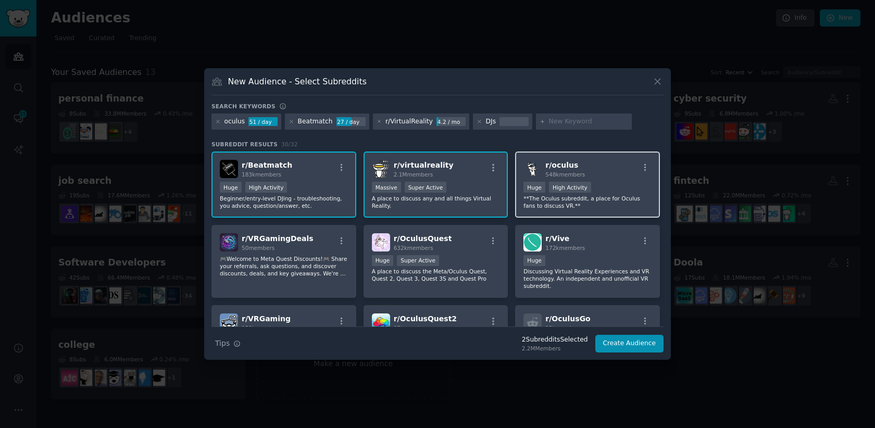
click at [599, 189] on div ">= 80th percentile for submissions / day Huge High Activity" at bounding box center [588, 188] width 128 height 13
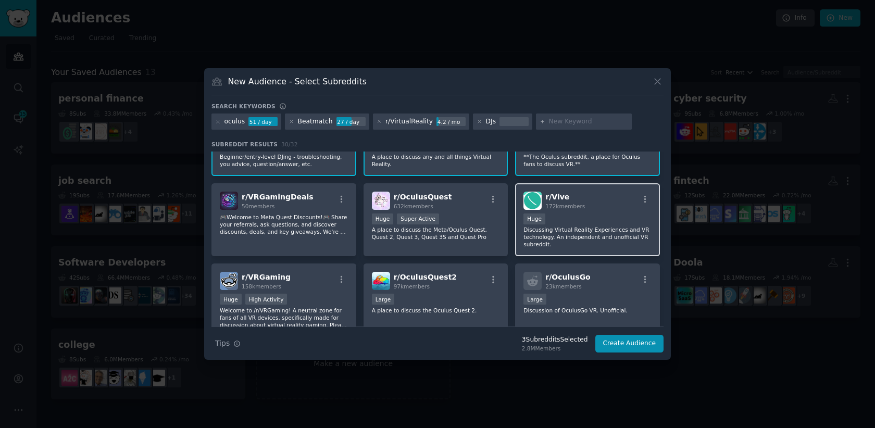
click at [590, 229] on p "Discussing Virtual Reality Experiences and VR technology. An independent and un…" at bounding box center [588, 237] width 128 height 22
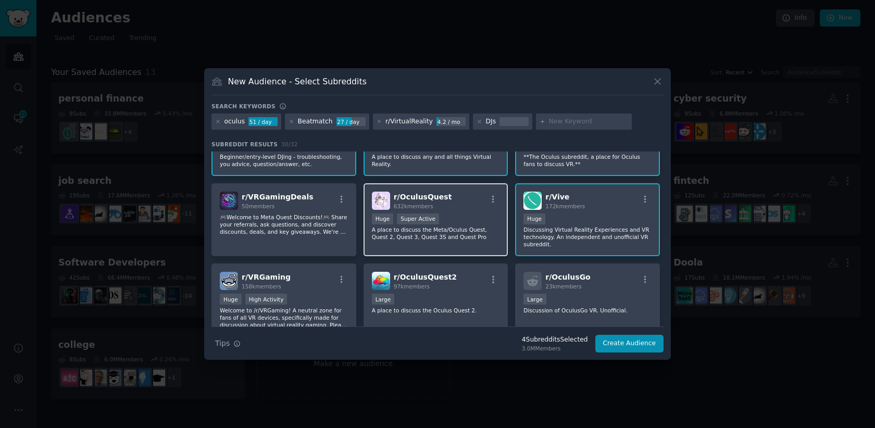
click at [458, 237] on p "A place to discuss the Meta/Oculus Quest, Quest 2, Quest 3, Quest 3S and Quest …" at bounding box center [436, 233] width 128 height 15
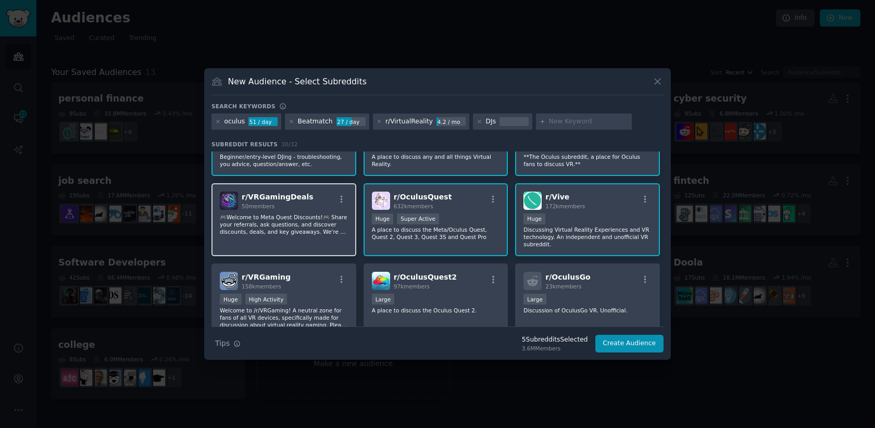
click at [319, 238] on div "r/ VRGamingDeals 50 members 🎮Welcome to Meta Quest Discounts!🎮 Share your refer…" at bounding box center [284, 219] width 145 height 73
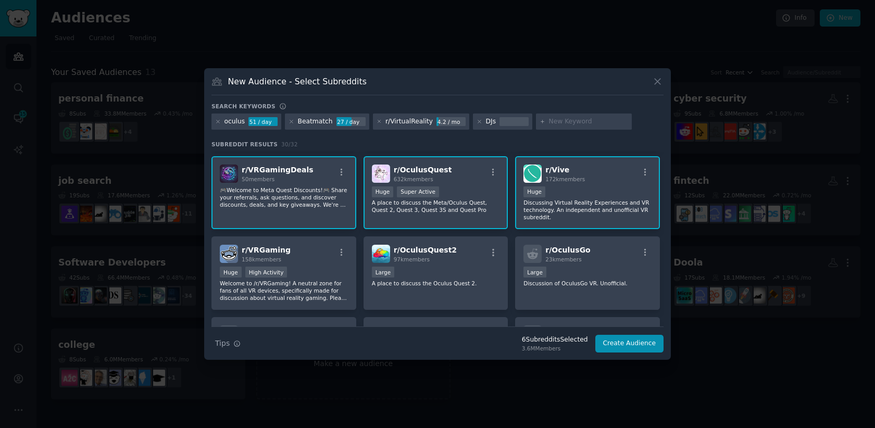
click at [302, 205] on p "🎮Welcome to Meta Quest Discounts!🎮 Share your referrals, ask questions, and dis…" at bounding box center [284, 198] width 128 height 22
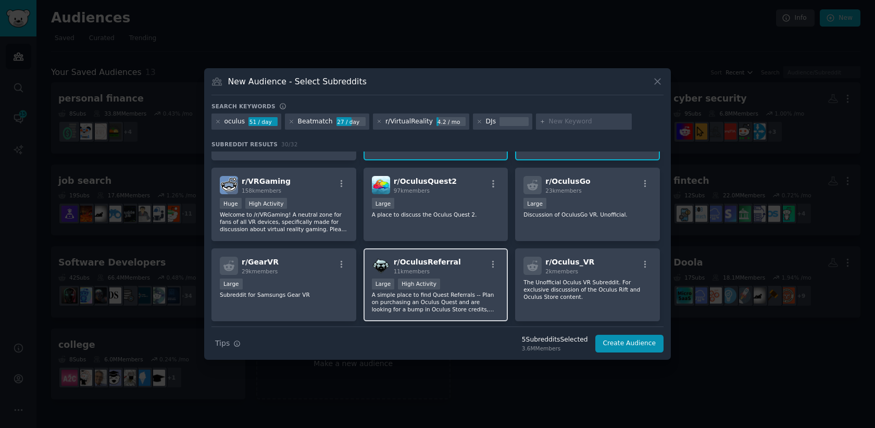
scroll to position [139, 0]
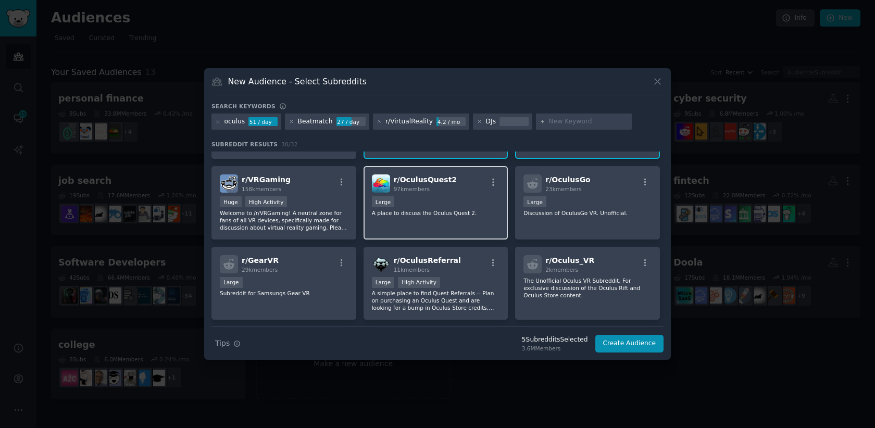
click at [466, 224] on div "r/ OculusQuest2 97k members Large A place to discuss the Oculus Quest 2." at bounding box center [436, 202] width 145 height 73
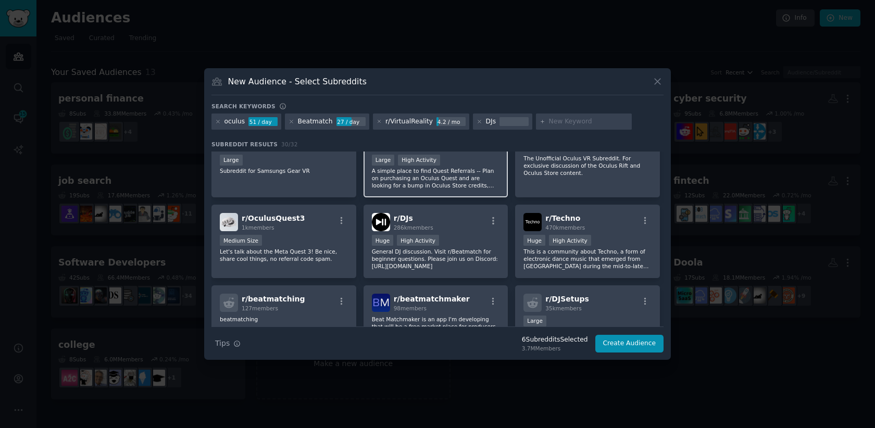
scroll to position [262, 0]
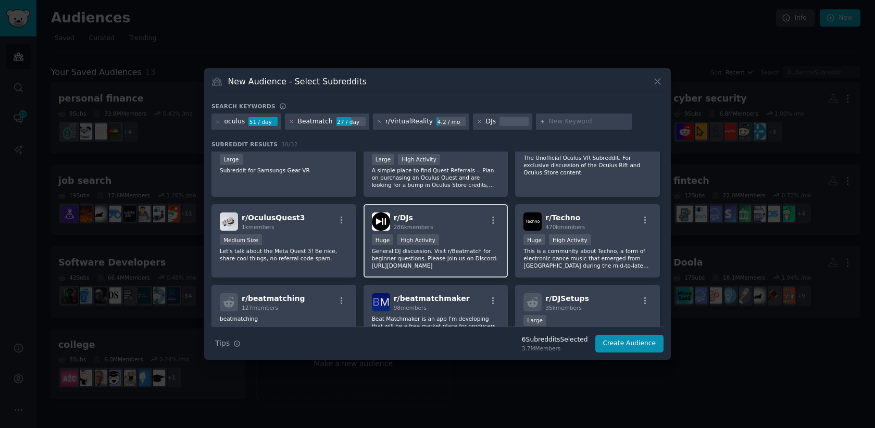
click at [470, 258] on p "General DJ discussion. Visit r/Beatmatch for beginner questions. Please join us…" at bounding box center [436, 259] width 128 height 22
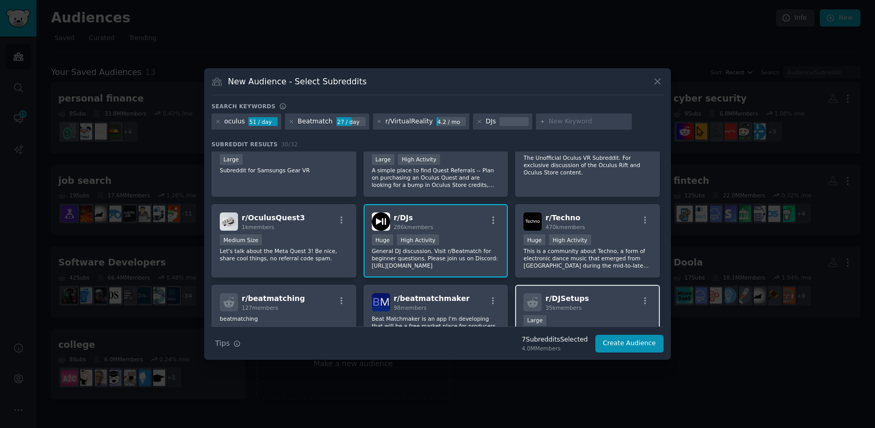
scroll to position [268, 0]
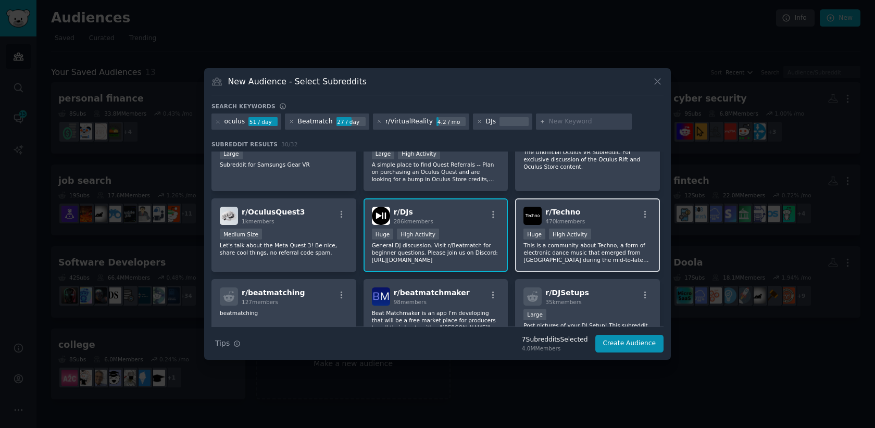
click at [610, 244] on p "This is a community about Techno, a form of electronic dance music that emerged…" at bounding box center [588, 253] width 128 height 22
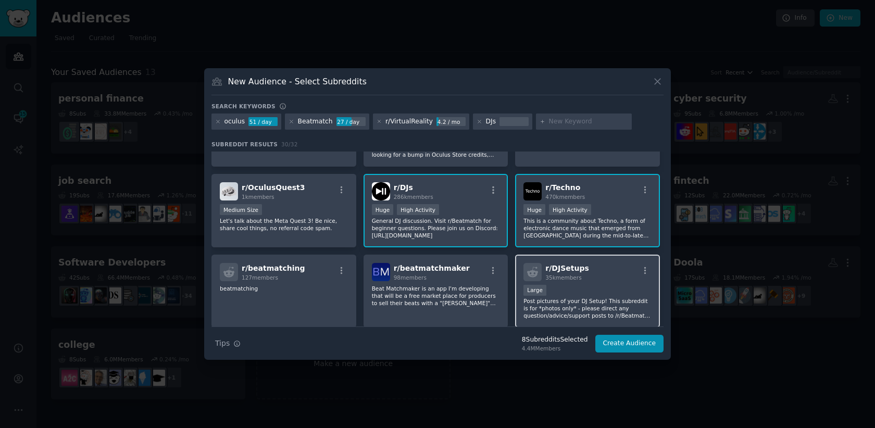
scroll to position [300, 0]
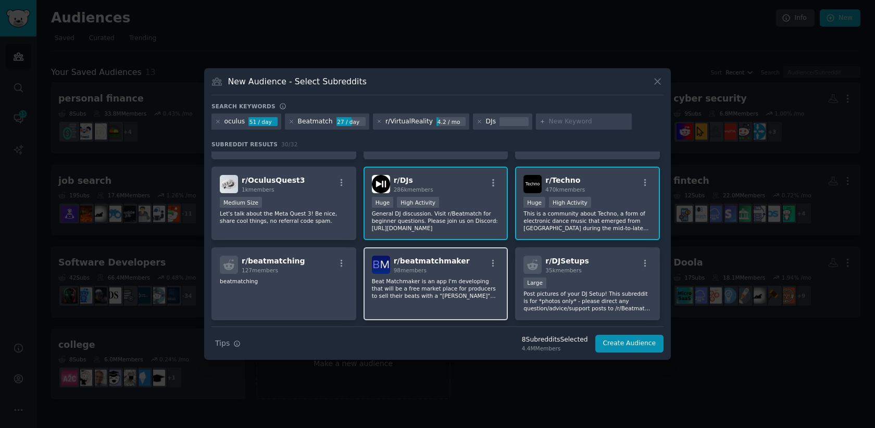
click at [458, 294] on p "Beat Matchmaker is an app I'm developing that will be a free market place for p…" at bounding box center [436, 289] width 128 height 22
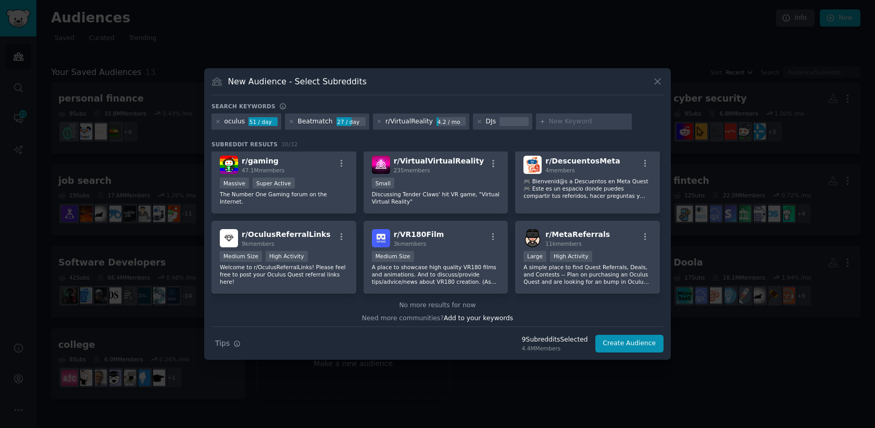
scroll to position [645, 0]
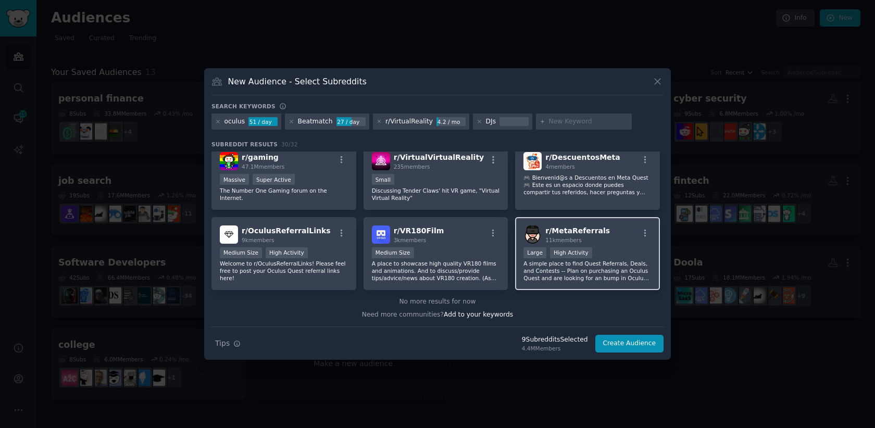
click at [624, 277] on p "A simple place to find Quest Referrals, Deals, and Contests -- Plan on purchasi…" at bounding box center [588, 271] width 128 height 22
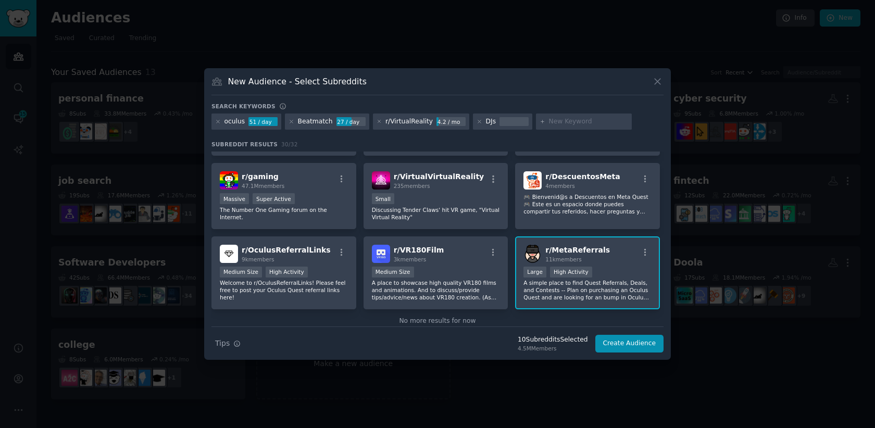
scroll to position [621, 0]
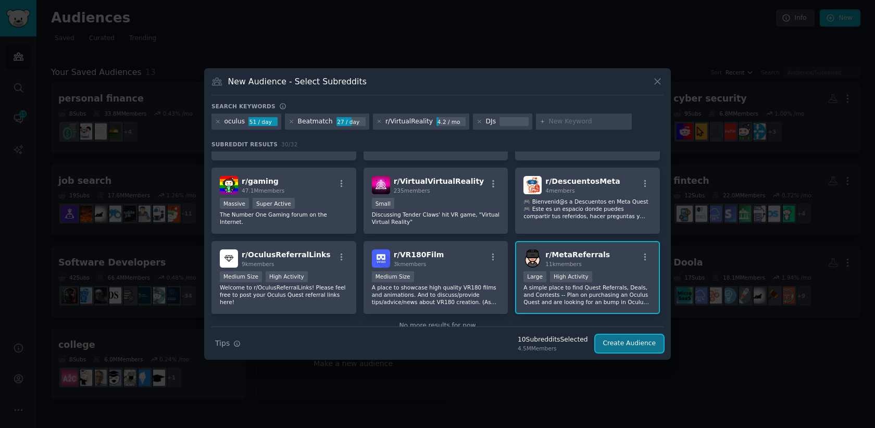
click at [622, 348] on button "Create Audience" at bounding box center [630, 344] width 69 height 18
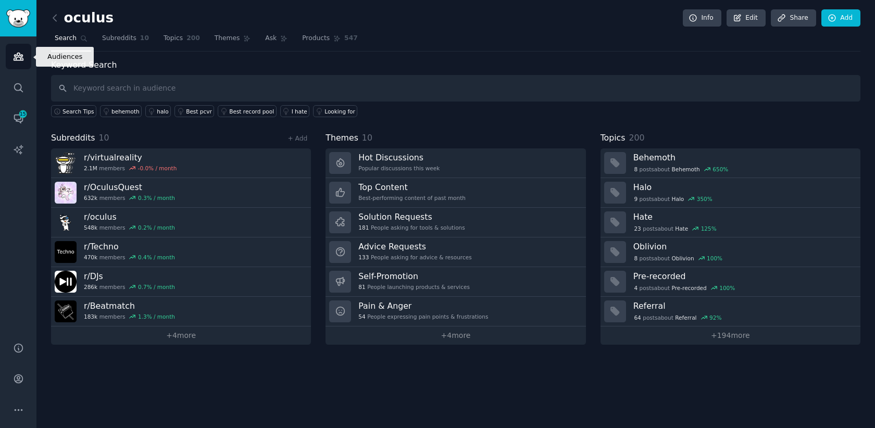
click at [24, 60] on link "Audiences" at bounding box center [19, 57] width 26 height 26
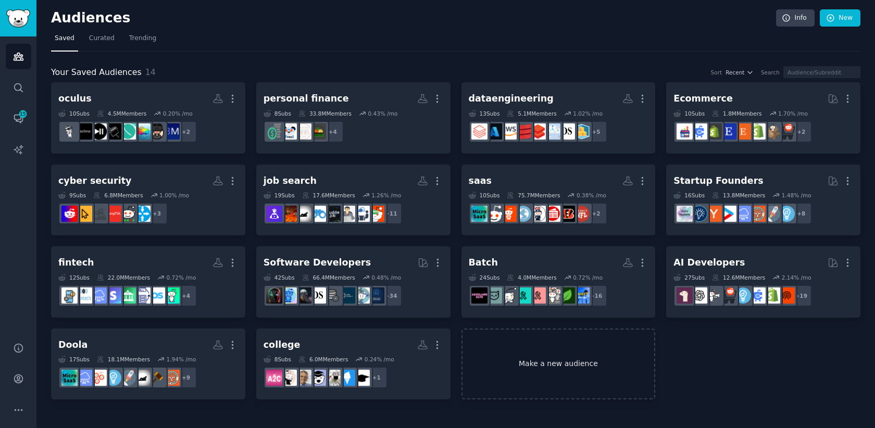
click at [524, 371] on link "Make a new audience" at bounding box center [559, 364] width 194 height 71
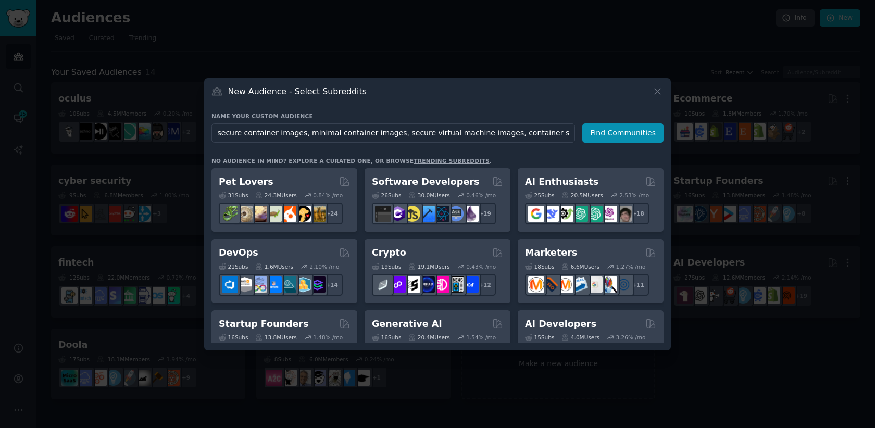
scroll to position [0, 667]
type input "secure container images, minimal container images, secure virtual machine image…"
click at [601, 139] on button "Find Communities" at bounding box center [623, 133] width 81 height 19
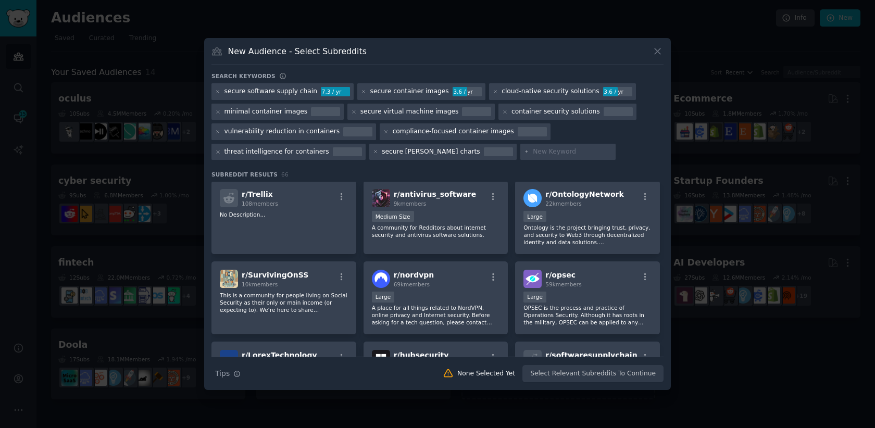
scroll to position [163, 0]
click at [579, 212] on div "Large" at bounding box center [588, 217] width 128 height 13
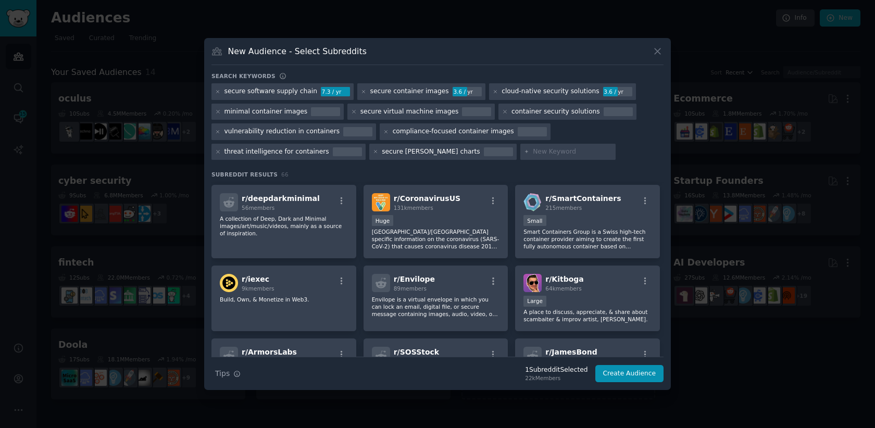
scroll to position [631, 0]
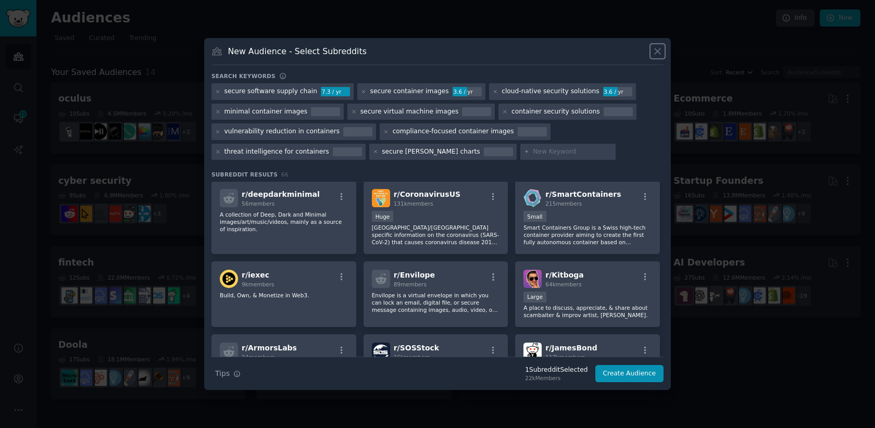
click at [655, 56] on icon at bounding box center [657, 51] width 11 height 11
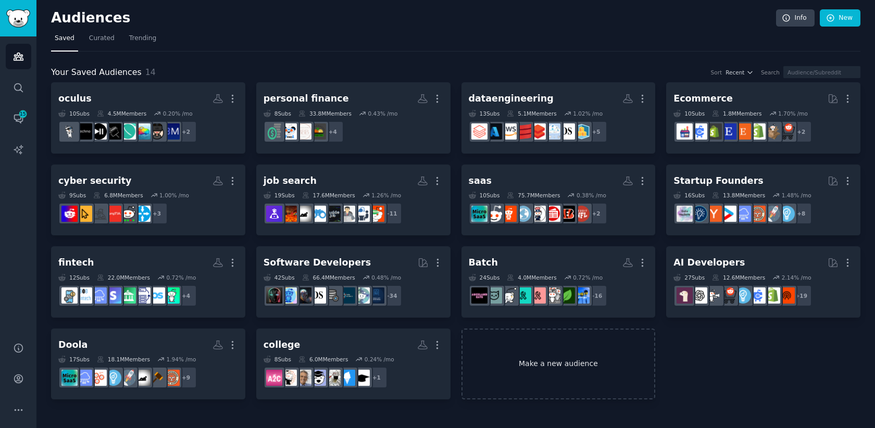
click at [518, 348] on link "Make a new audience" at bounding box center [559, 364] width 194 height 71
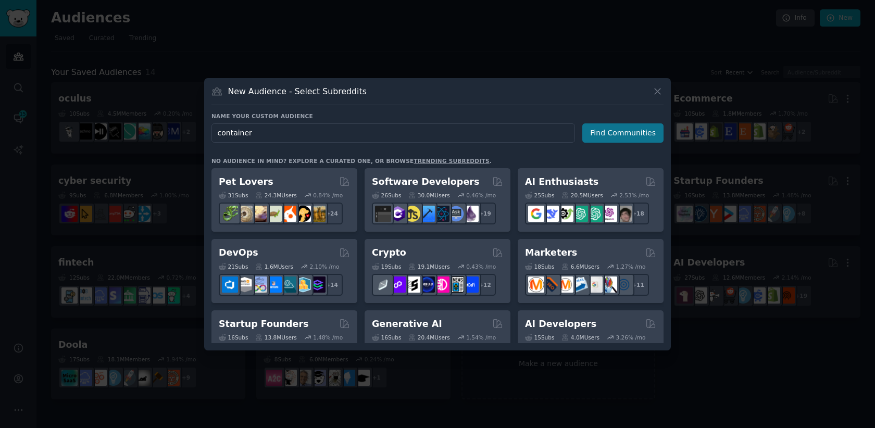
type input "container"
click at [608, 132] on button "Find Communities" at bounding box center [623, 133] width 81 height 19
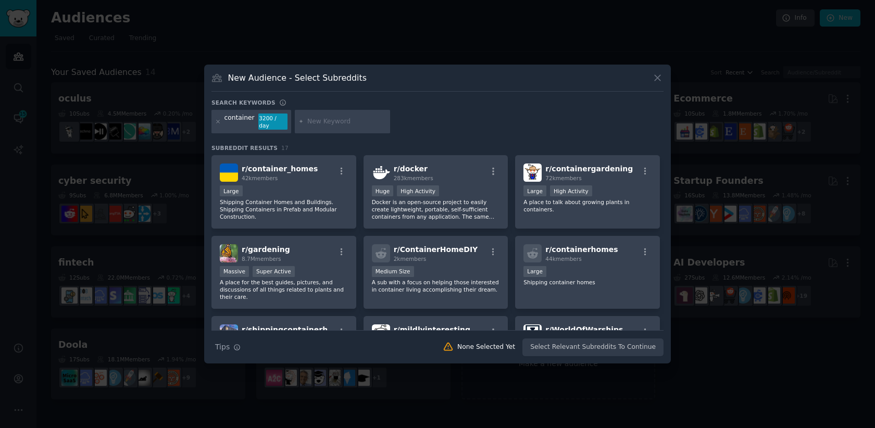
click at [348, 119] on input "text" at bounding box center [346, 121] width 79 height 9
type input "devops"
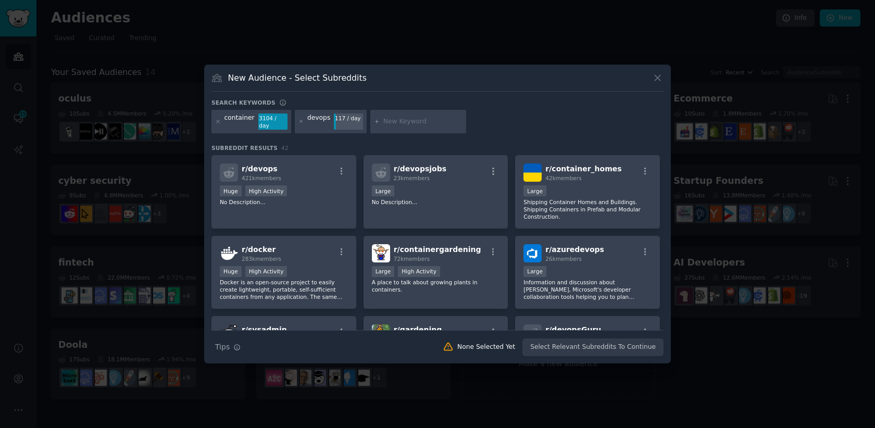
click at [395, 127] on div at bounding box center [419, 122] width 96 height 24
click at [408, 119] on input "text" at bounding box center [423, 121] width 79 height 9
type input "cloudnative"
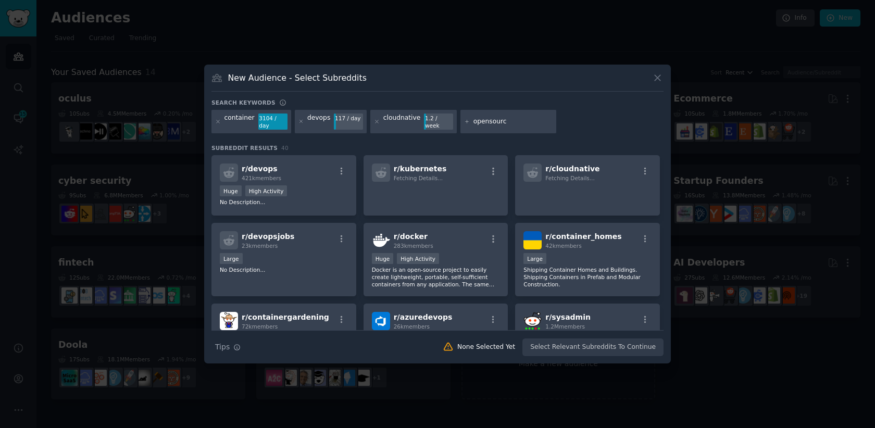
type input "opensource"
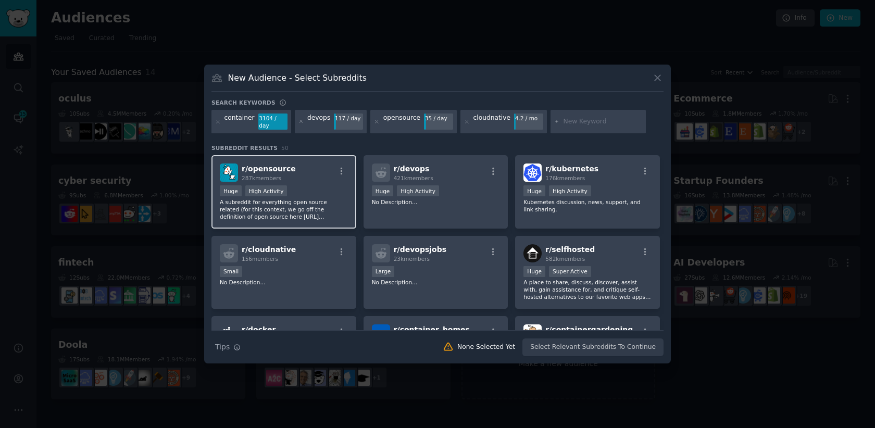
click at [335, 207] on p "A subreddit for everything open source related (for this context, we go off the…" at bounding box center [284, 210] width 128 height 22
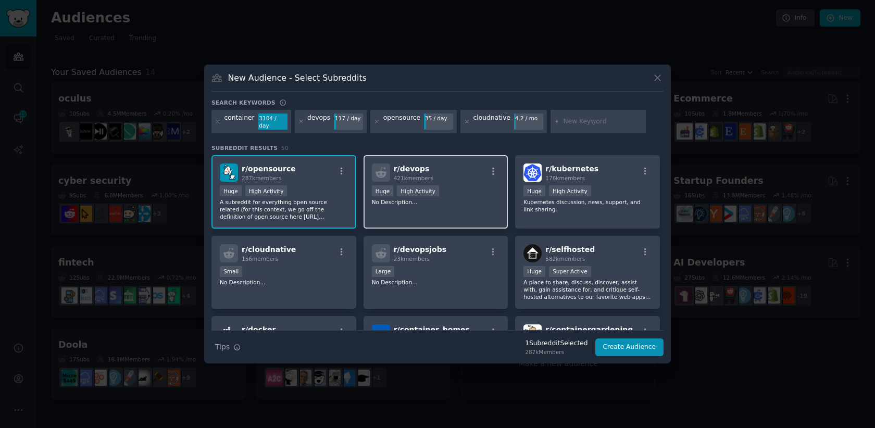
click at [478, 206] on div "r/ devops 421k members Huge High Activity No Description..." at bounding box center [436, 191] width 145 height 73
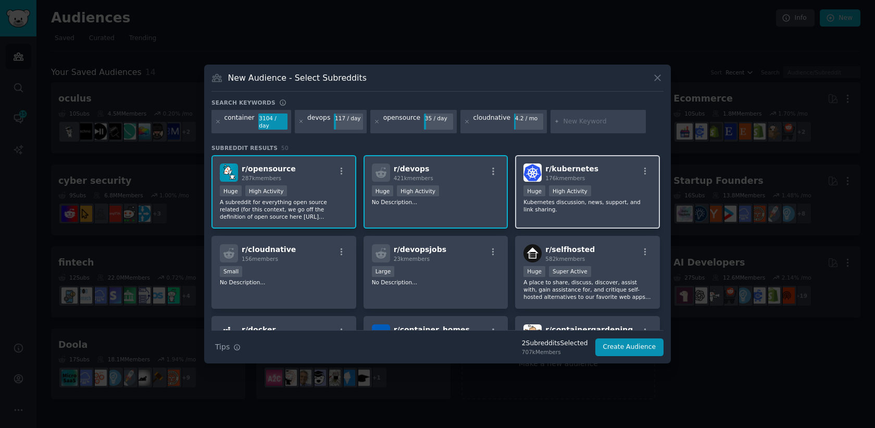
click at [625, 193] on div ">= 80th percentile for submissions / day Huge High Activity" at bounding box center [588, 192] width 128 height 13
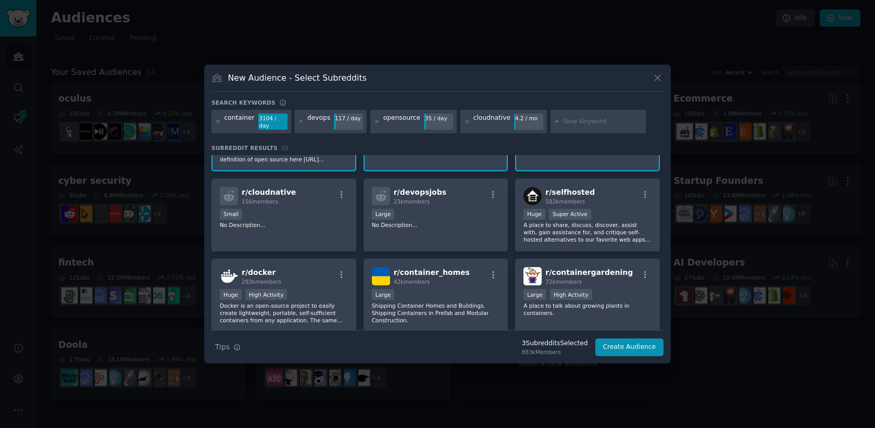
scroll to position [59, 0]
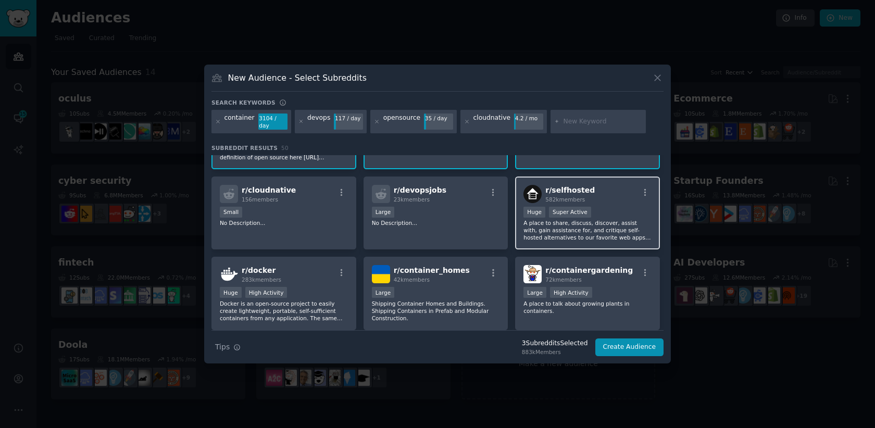
click at [621, 231] on p "A place to share, discuss, discover, assist with, gain assistance for, and crit…" at bounding box center [588, 230] width 128 height 22
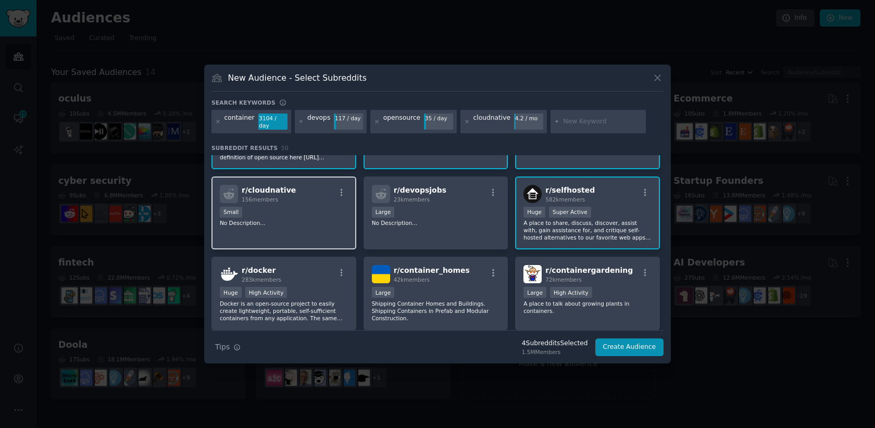
click at [311, 218] on div "Small" at bounding box center [284, 213] width 128 height 13
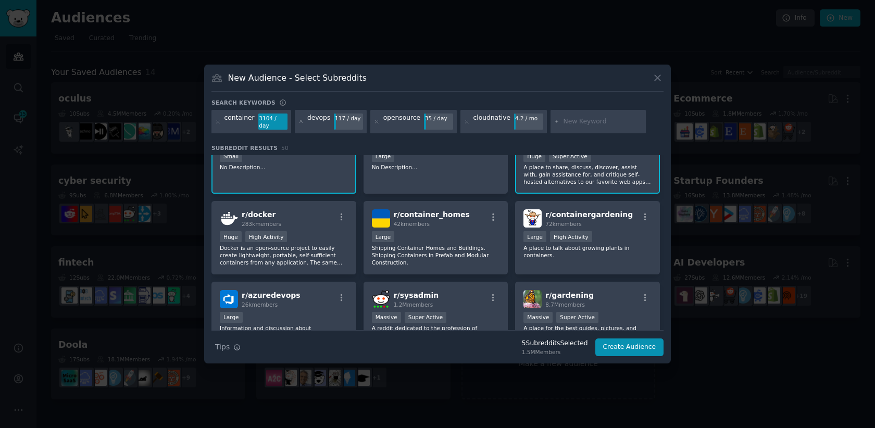
scroll to position [120, 0]
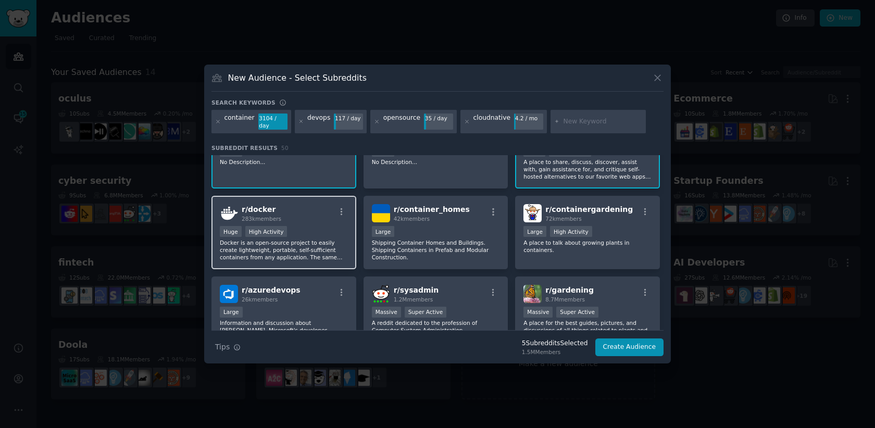
click at [317, 240] on p "Docker is an open-source project to easily create lightweight, portable, self-s…" at bounding box center [284, 250] width 128 height 22
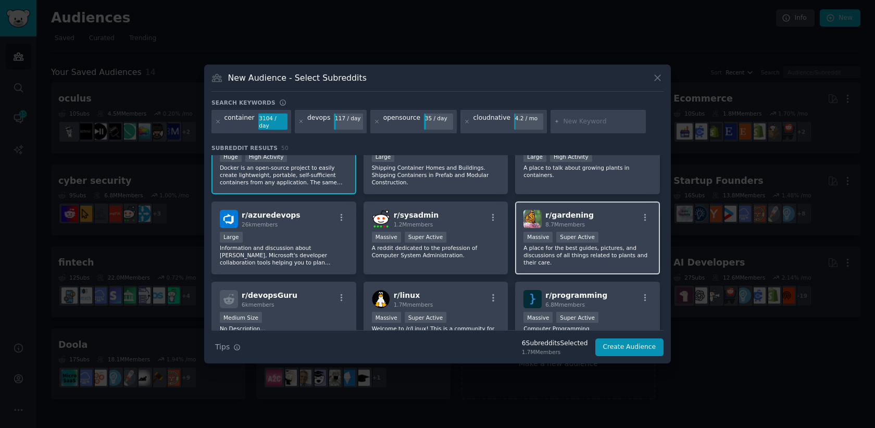
scroll to position [206, 0]
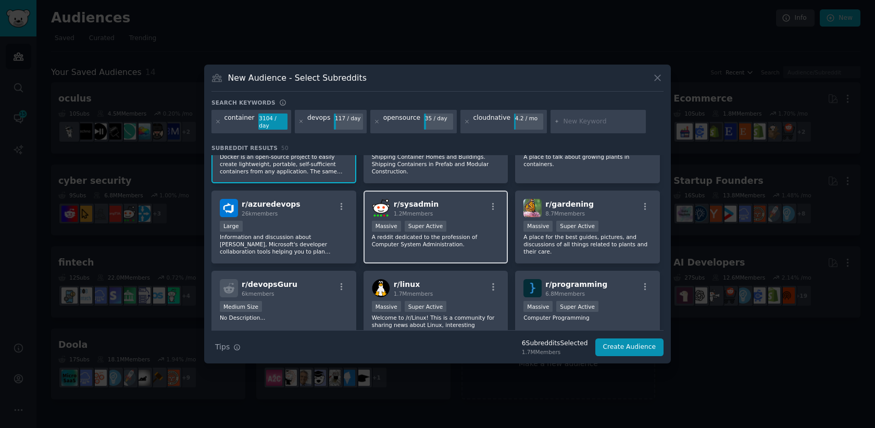
click at [477, 243] on p "A reddit dedicated to the profession of Computer System Administration." at bounding box center [436, 240] width 128 height 15
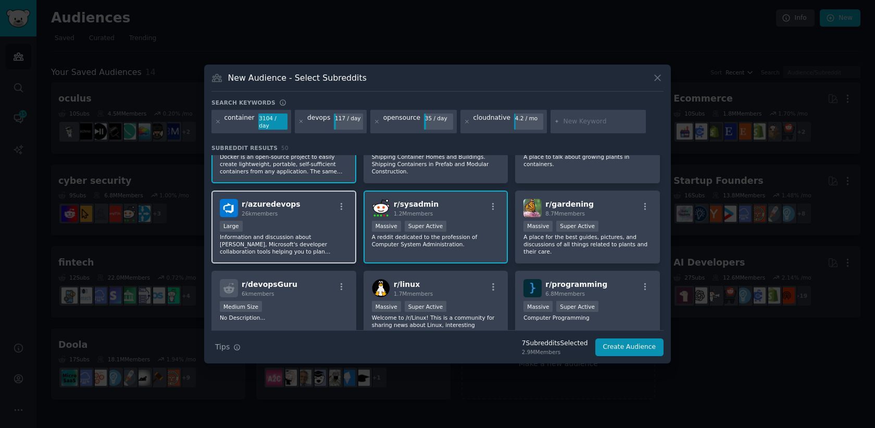
click at [314, 243] on p "Information and discussion about [PERSON_NAME], Microsoft's developer collabora…" at bounding box center [284, 244] width 128 height 22
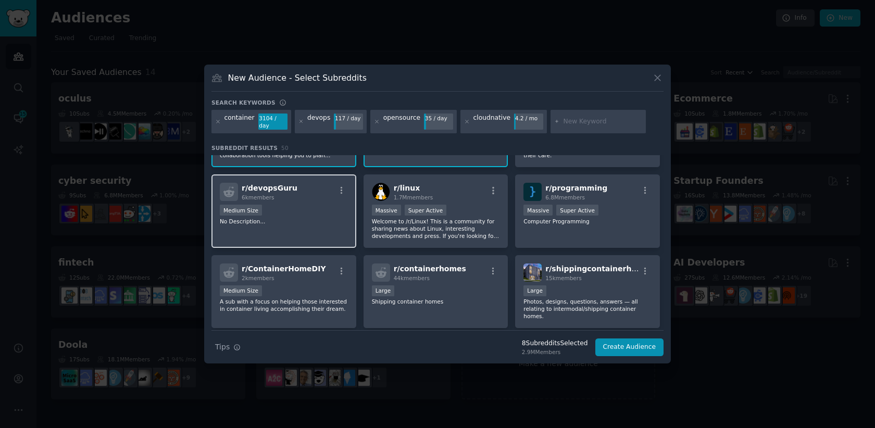
scroll to position [305, 0]
click at [282, 221] on p "No Description..." at bounding box center [284, 219] width 128 height 7
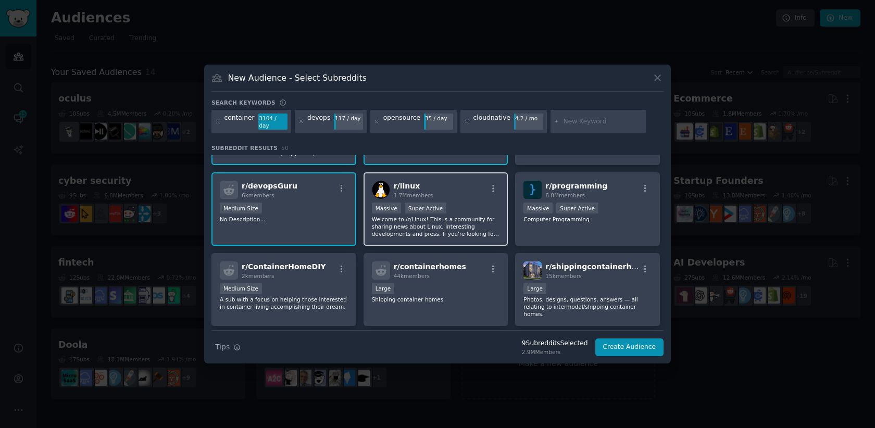
click at [461, 233] on p "Welcome to /r/Linux! This is a community for sharing news about Linux, interest…" at bounding box center [436, 227] width 128 height 22
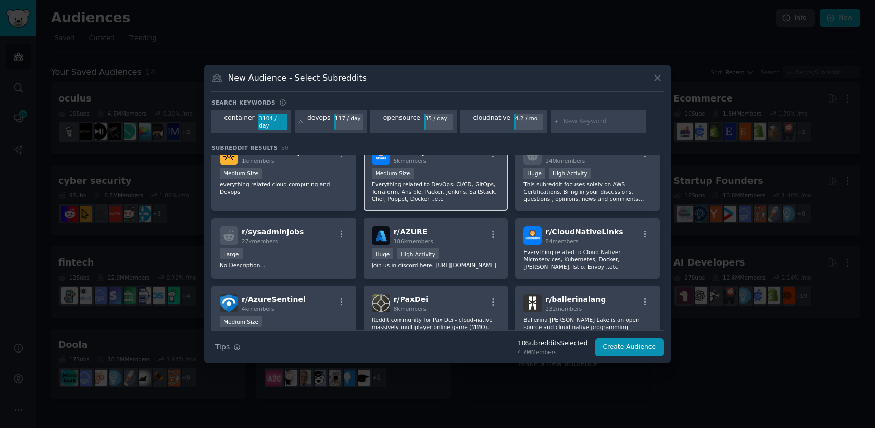
scroll to position [592, 0]
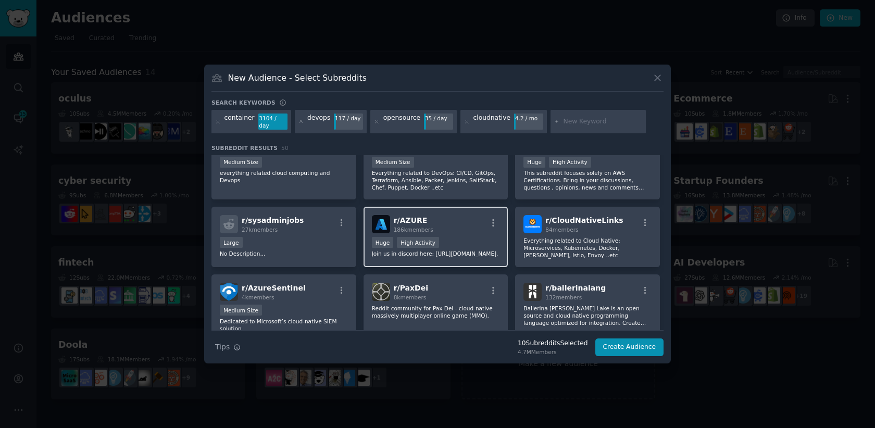
click at [453, 257] on p "Join us in discord here: [URL][DOMAIN_NAME]." at bounding box center [436, 253] width 128 height 7
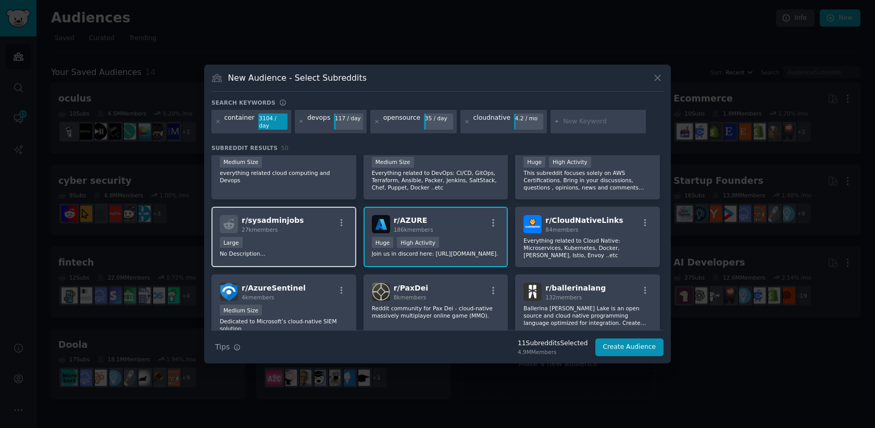
click at [315, 252] on p "No Description..." at bounding box center [284, 253] width 128 height 7
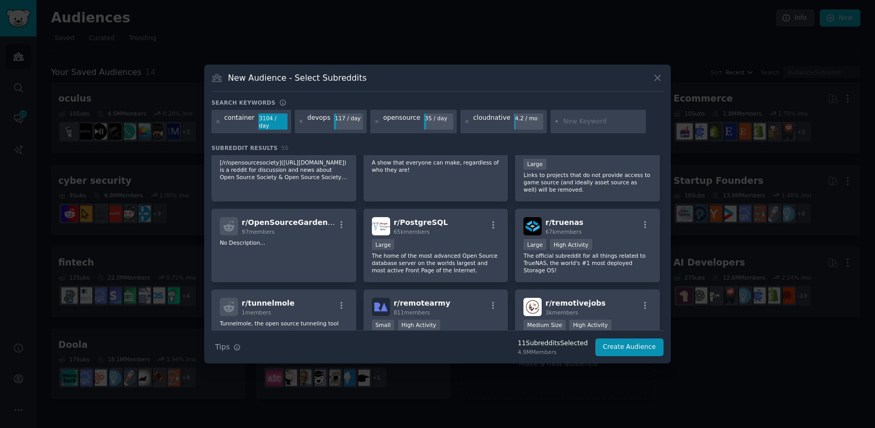
scroll to position [975, 0]
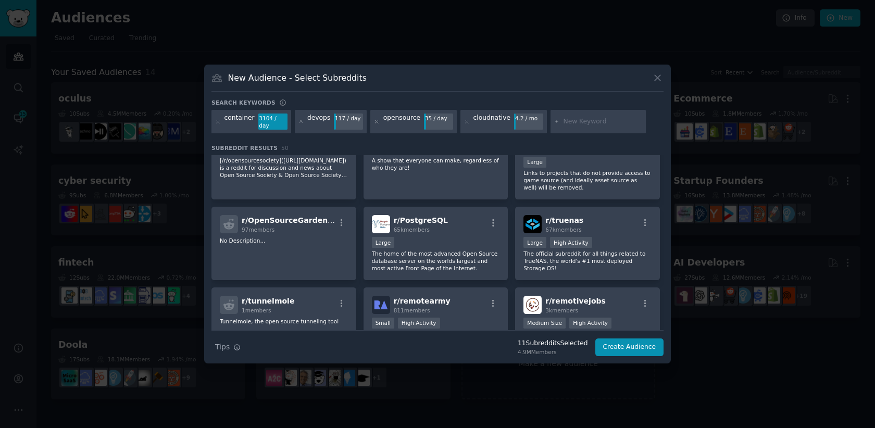
click at [374, 121] on icon at bounding box center [377, 122] width 6 height 6
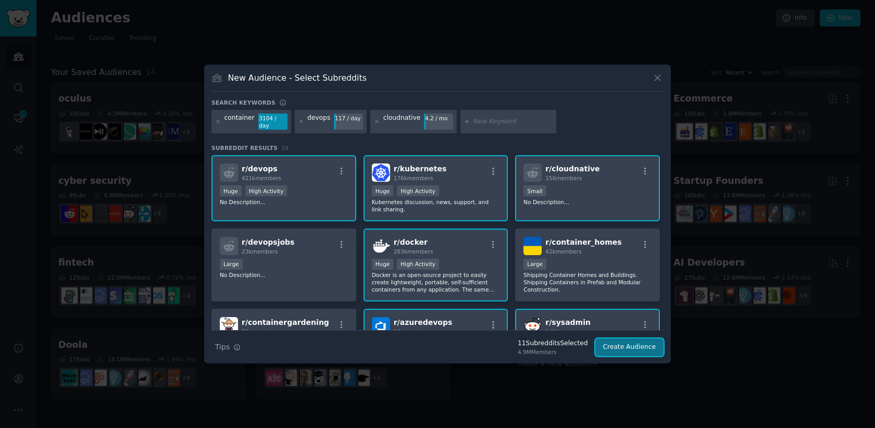
click at [633, 352] on button "Create Audience" at bounding box center [630, 348] width 69 height 18
